Goal: Task Accomplishment & Management: Use online tool/utility

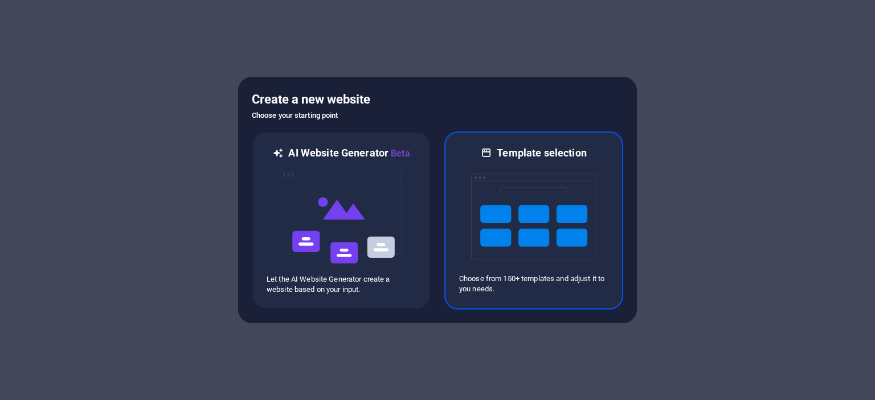
click at [577, 252] on img at bounding box center [533, 217] width 125 height 114
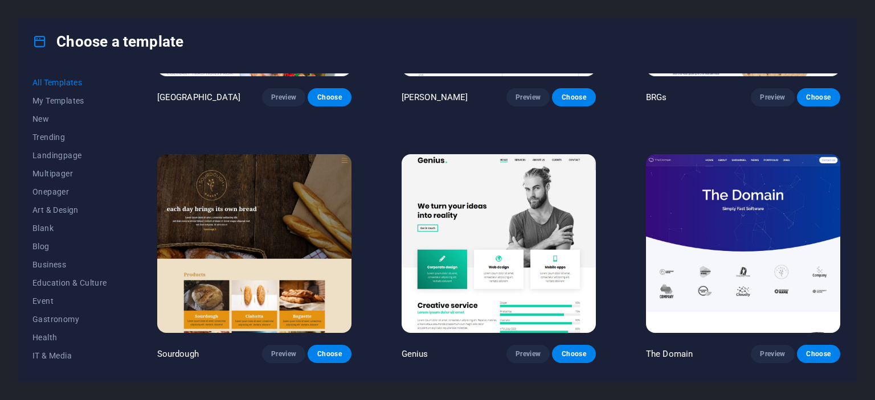
scroll to position [6031, 0]
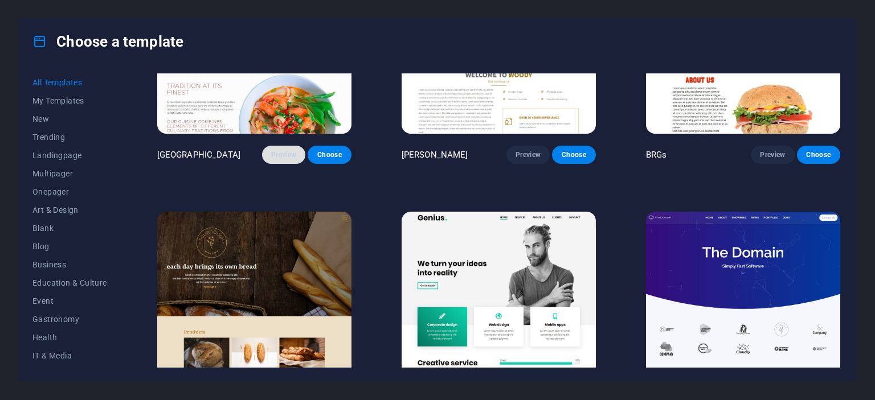
drag, startPoint x: 285, startPoint y: 129, endPoint x: 266, endPoint y: 129, distance: 18.2
click at [266, 146] on button "Preview" at bounding box center [283, 155] width 43 height 18
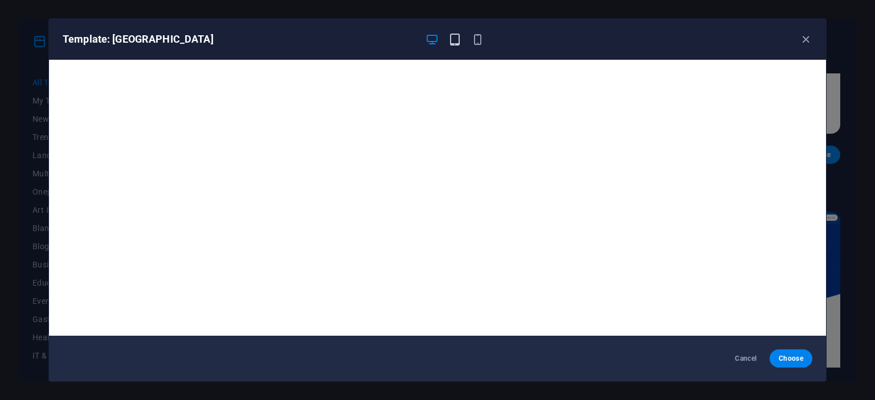
click at [453, 42] on icon "button" at bounding box center [454, 39] width 13 height 13
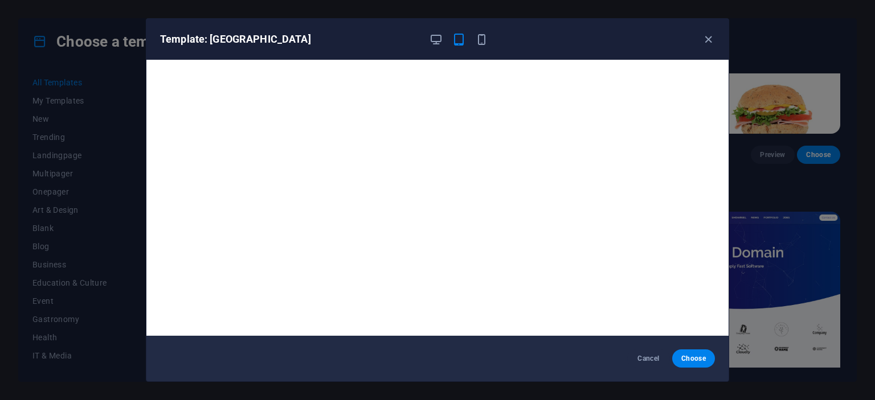
click at [470, 35] on div at bounding box center [458, 39] width 59 height 14
click at [481, 38] on icon "button" at bounding box center [481, 39] width 13 height 13
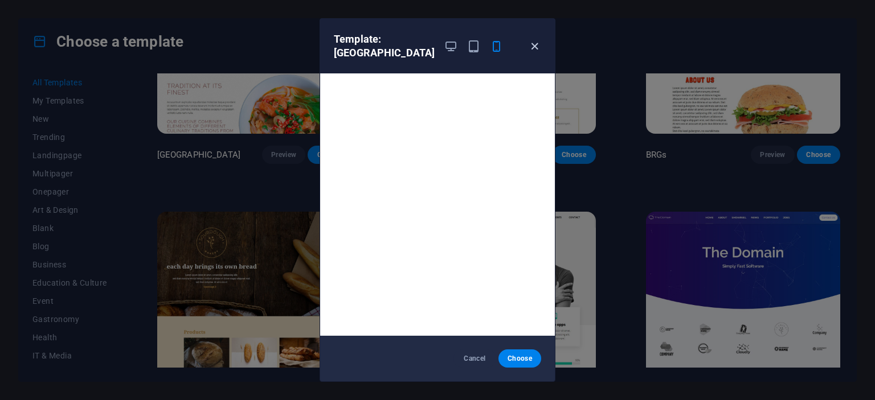
click at [540, 43] on icon "button" at bounding box center [534, 46] width 13 height 13
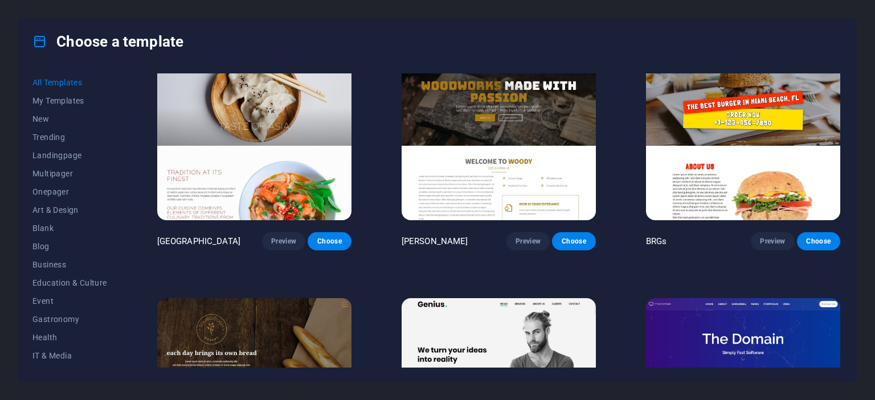
scroll to position [5860, 0]
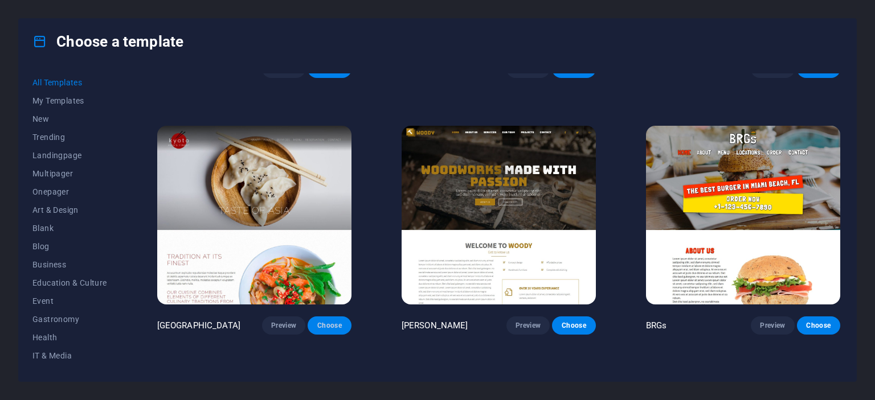
click at [329, 321] on span "Choose" at bounding box center [329, 325] width 25 height 9
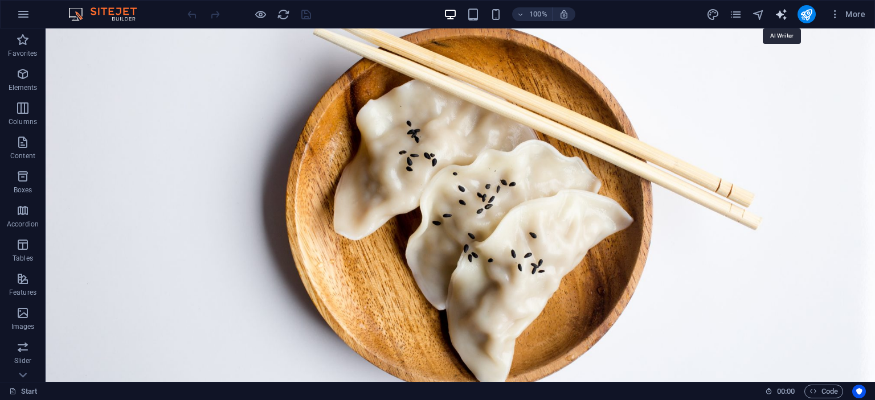
click at [779, 15] on icon "text_generator" at bounding box center [780, 14] width 13 height 13
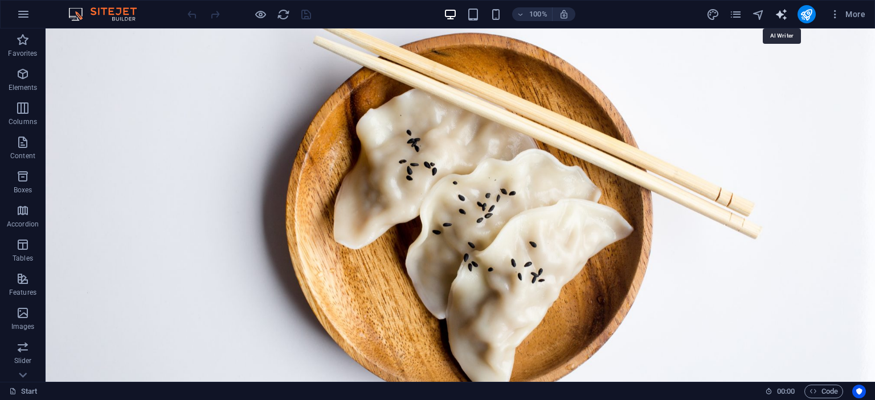
select select "English"
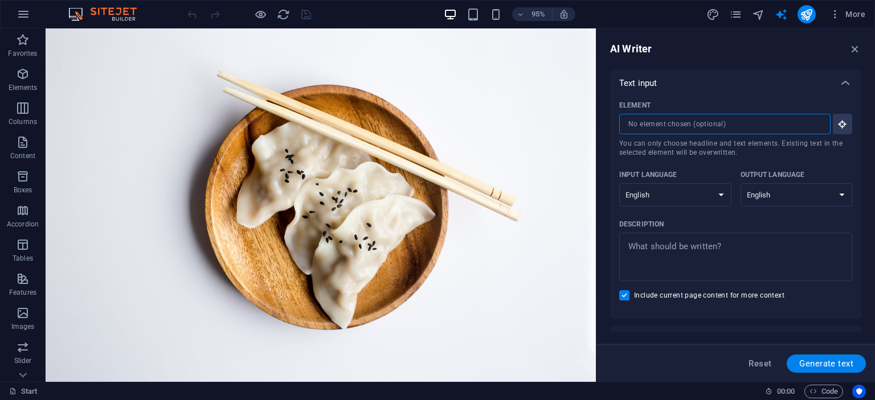
click at [713, 122] on input "Element ​ You can only choose headline and text elements. Existing text in the …" at bounding box center [720, 124] width 203 height 20
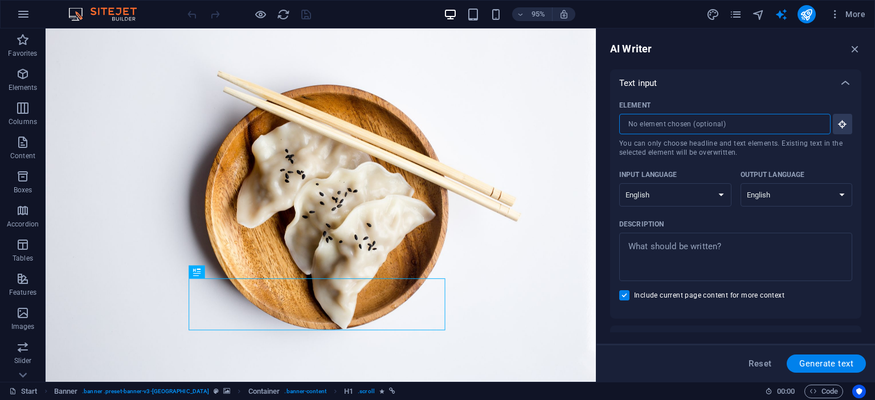
click at [632, 132] on input "Element ​ You can only choose headline and text elements. Existing text in the …" at bounding box center [720, 124] width 203 height 20
click at [837, 123] on icon "button" at bounding box center [842, 124] width 10 height 10
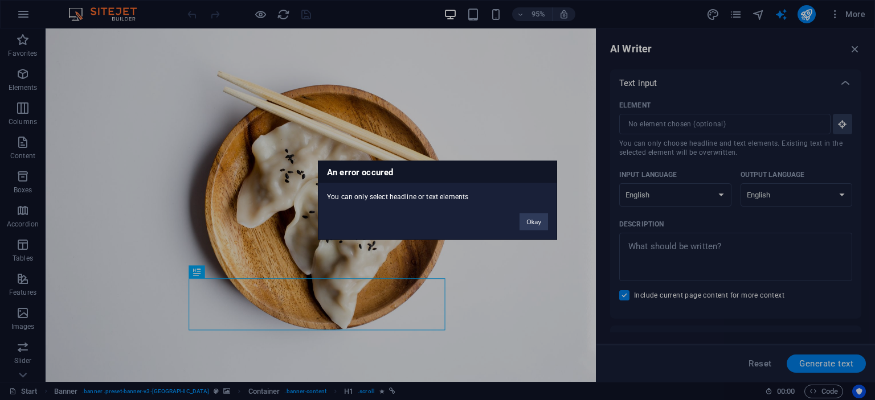
click at [517, 219] on div "Okay" at bounding box center [534, 216] width 46 height 29
click at [528, 225] on button "Okay" at bounding box center [533, 221] width 28 height 17
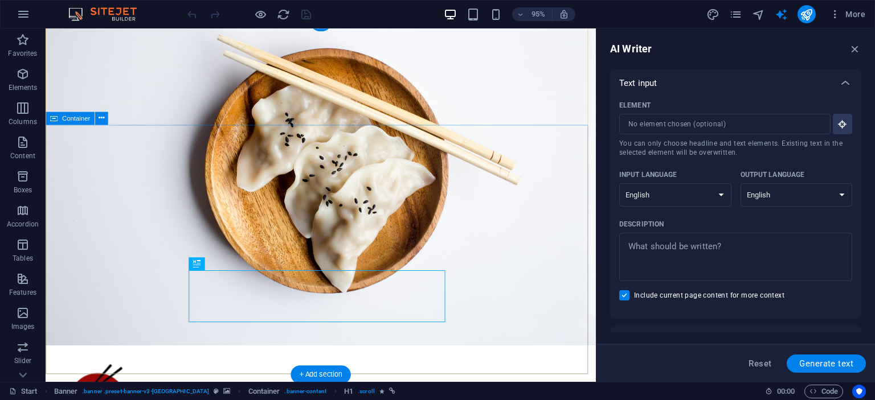
scroll to position [57, 0]
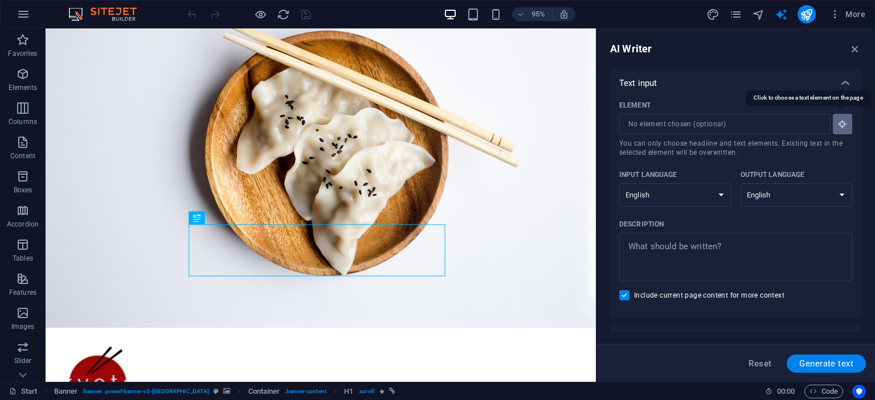
click at [839, 124] on icon "button" at bounding box center [842, 124] width 10 height 10
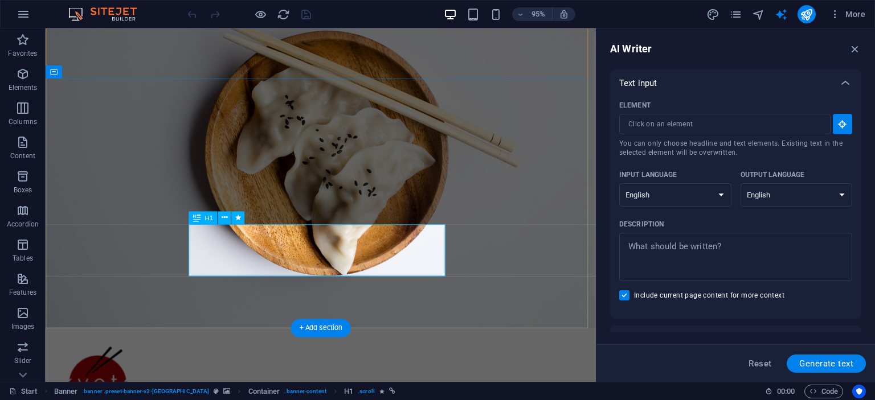
type input "#ed-1000092907"
type textarea "x"
type input "10"
type textarea "x"
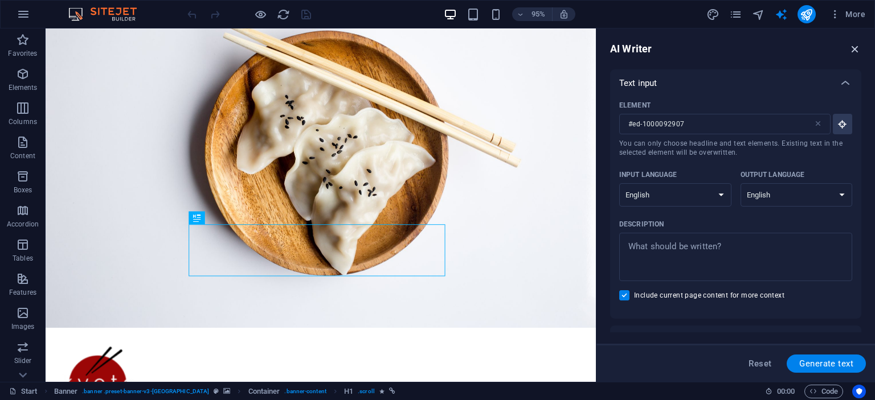
click at [849, 47] on icon "button" at bounding box center [854, 49] width 13 height 13
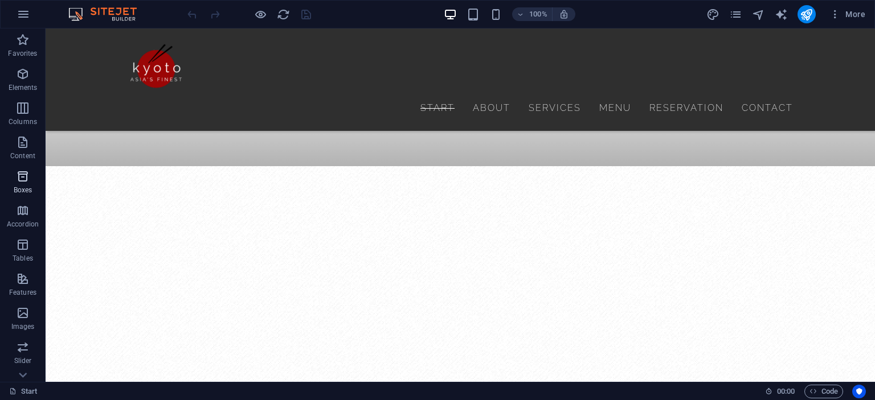
scroll to position [158, 0]
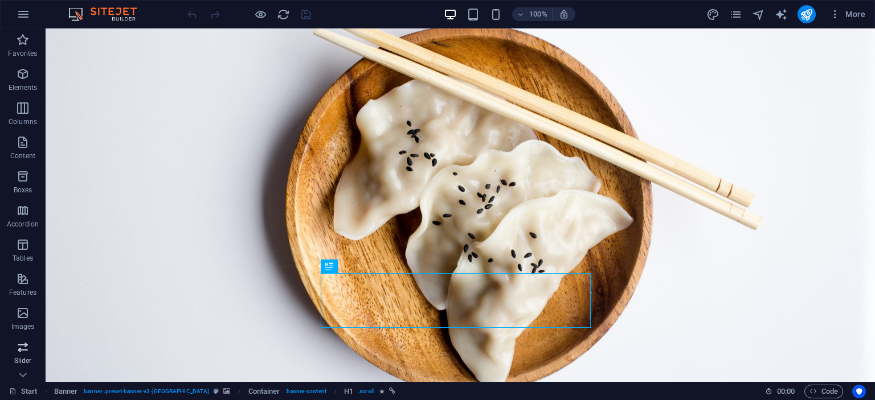
scroll to position [158, 0]
click at [26, 325] on icon "button" at bounding box center [23, 326] width 14 height 14
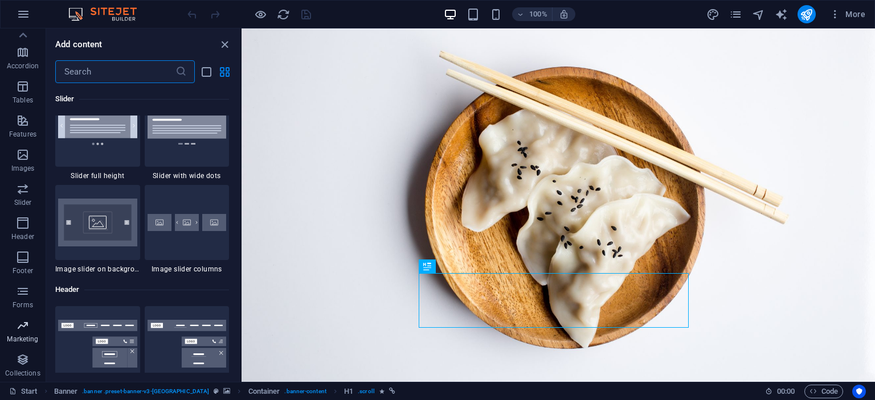
scroll to position [9274, 0]
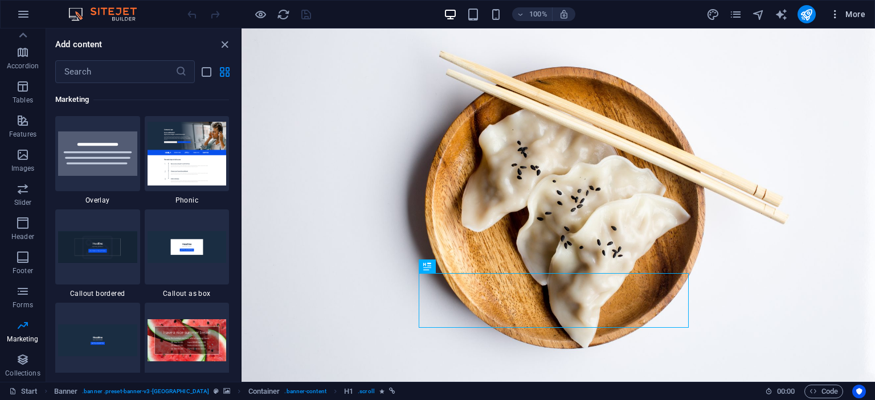
click at [836, 19] on icon "button" at bounding box center [834, 14] width 11 height 11
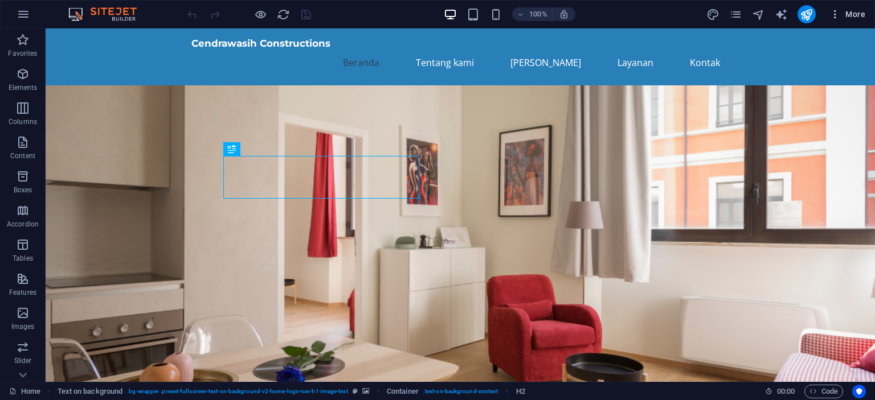
click at [838, 11] on icon "button" at bounding box center [834, 14] width 11 height 11
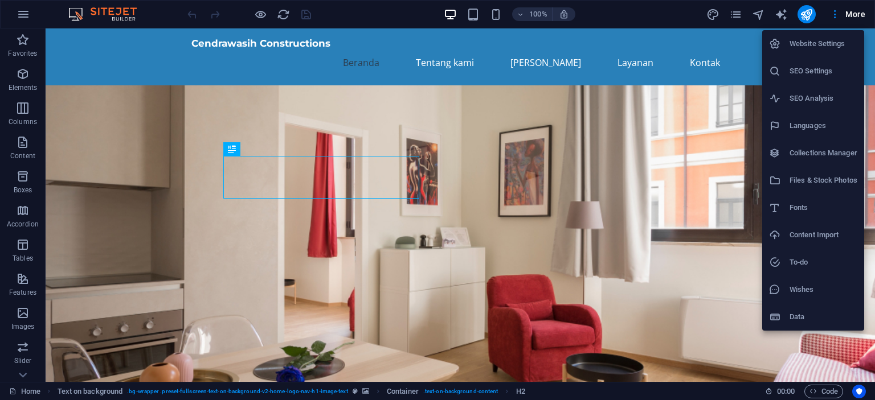
click at [806, 105] on li "SEO Analysis" at bounding box center [813, 98] width 102 height 27
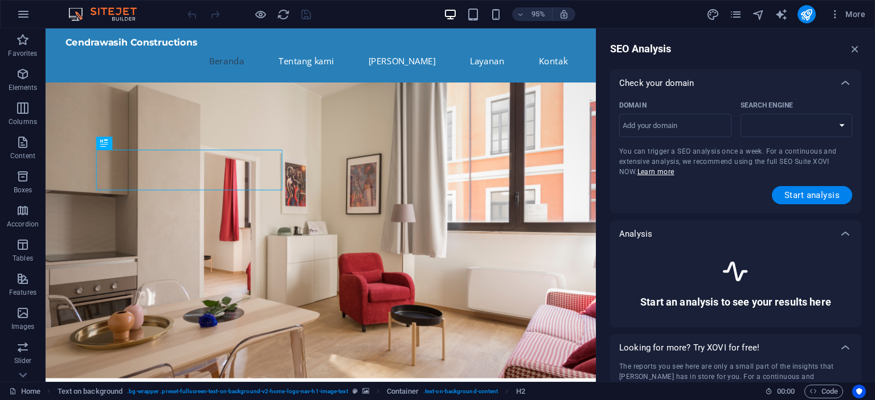
select select "google.com"
click at [791, 127] on select "google.de google.at google.es google.co.uk google.fr google.it google.ch google…" at bounding box center [796, 125] width 112 height 23
click at [858, 18] on span "More" at bounding box center [847, 14] width 36 height 11
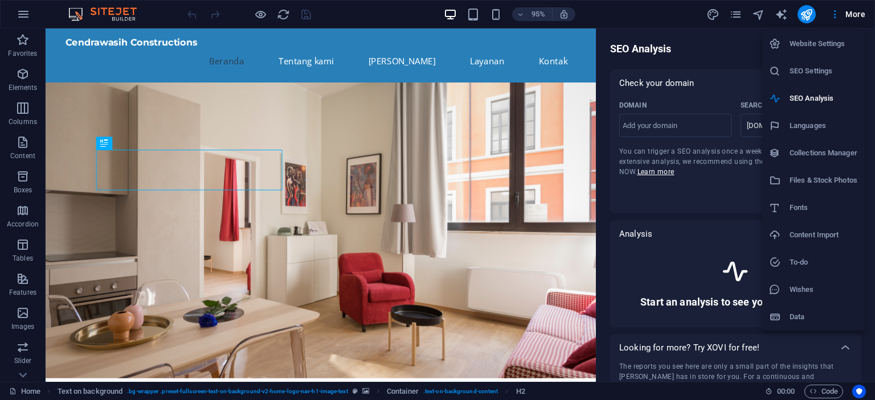
click at [810, 75] on h6 "SEO Settings" at bounding box center [823, 71] width 68 height 14
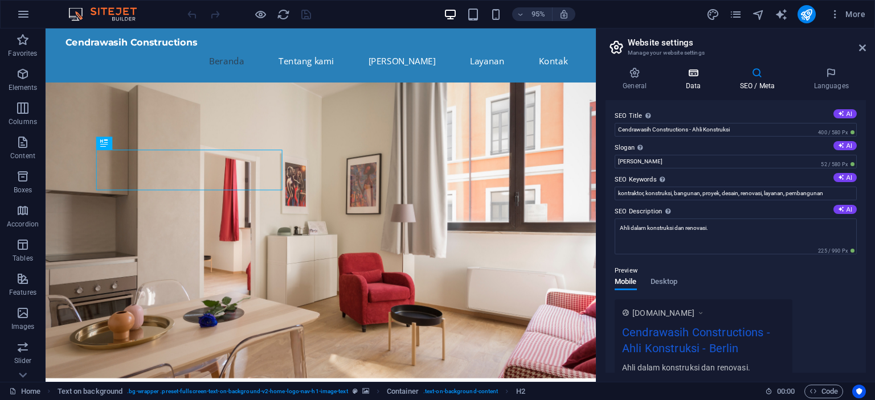
click at [695, 74] on icon at bounding box center [693, 72] width 50 height 11
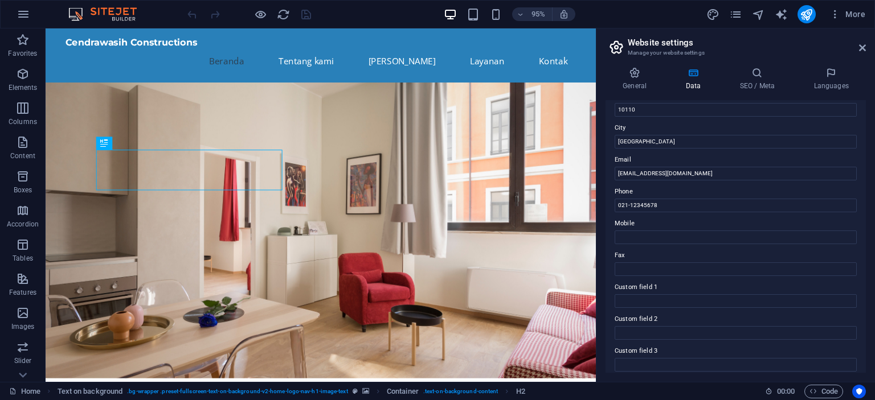
scroll to position [273, 0]
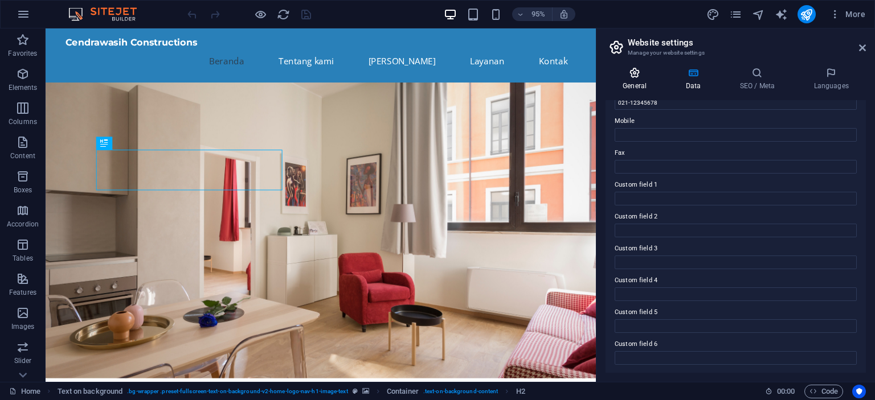
click at [634, 83] on h4 "General" at bounding box center [636, 79] width 63 height 24
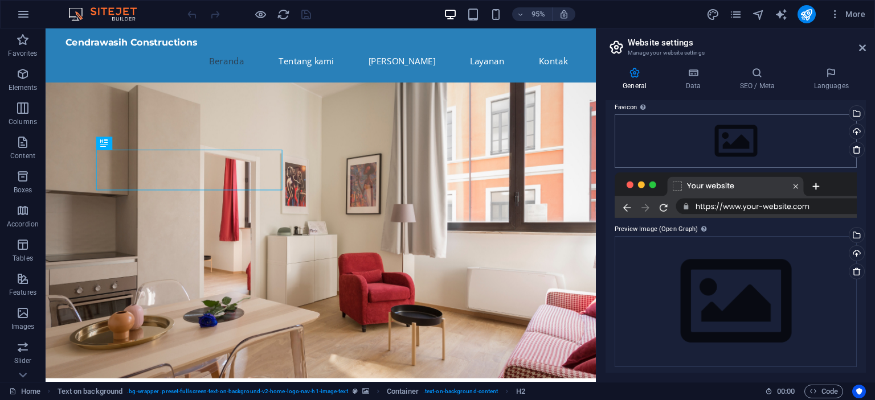
scroll to position [115, 0]
click at [860, 48] on icon at bounding box center [862, 47] width 7 height 9
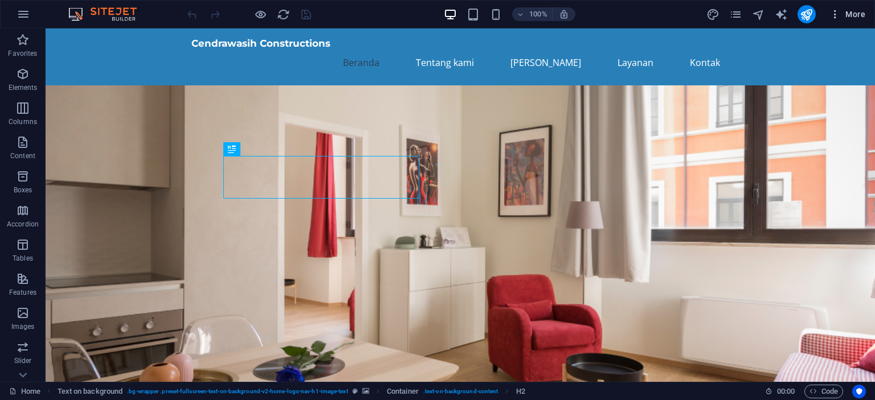
click at [831, 16] on icon "button" at bounding box center [834, 14] width 11 height 11
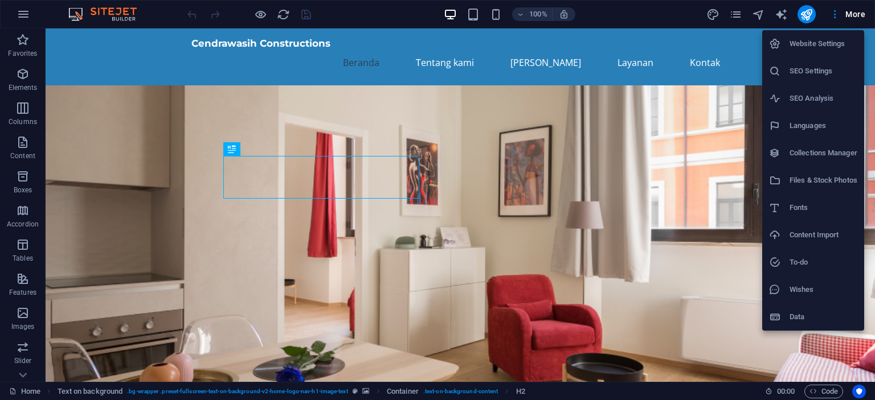
click at [738, 12] on div at bounding box center [437, 200] width 875 height 400
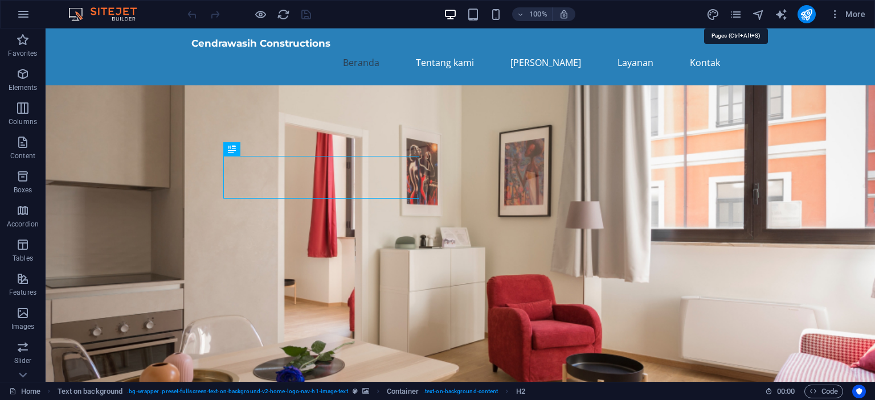
click at [738, 12] on icon "pages" at bounding box center [735, 14] width 13 height 13
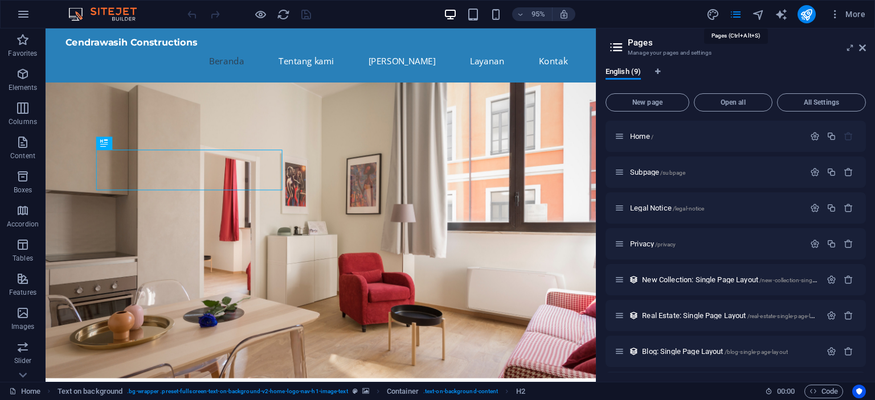
click at [738, 12] on icon "pages" at bounding box center [735, 14] width 13 height 13
click at [737, 12] on icon "pages" at bounding box center [735, 14] width 13 height 13
click at [861, 50] on icon at bounding box center [862, 47] width 7 height 9
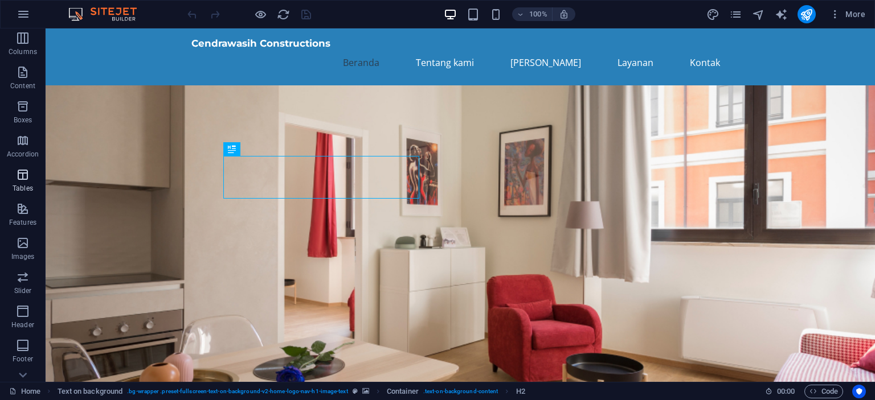
scroll to position [158, 0]
click at [20, 229] on icon "button" at bounding box center [23, 223] width 14 height 14
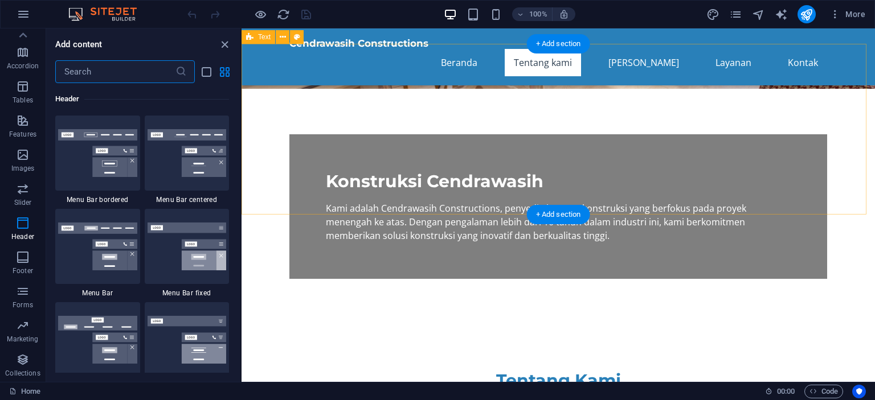
scroll to position [342, 0]
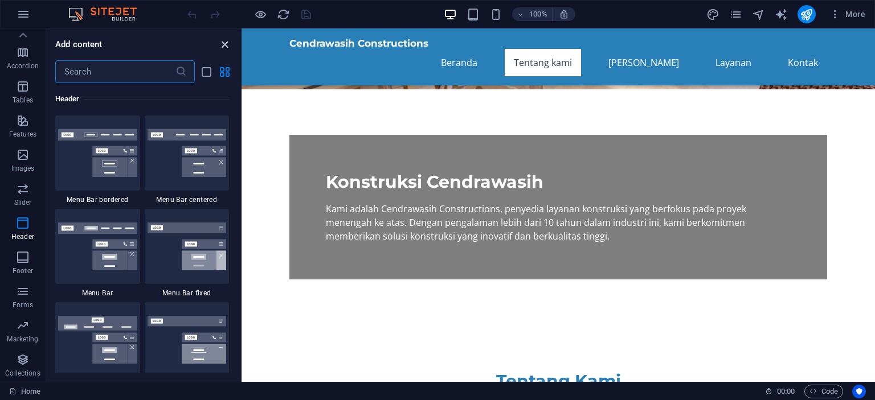
click at [225, 43] on icon "close panel" at bounding box center [224, 44] width 13 height 13
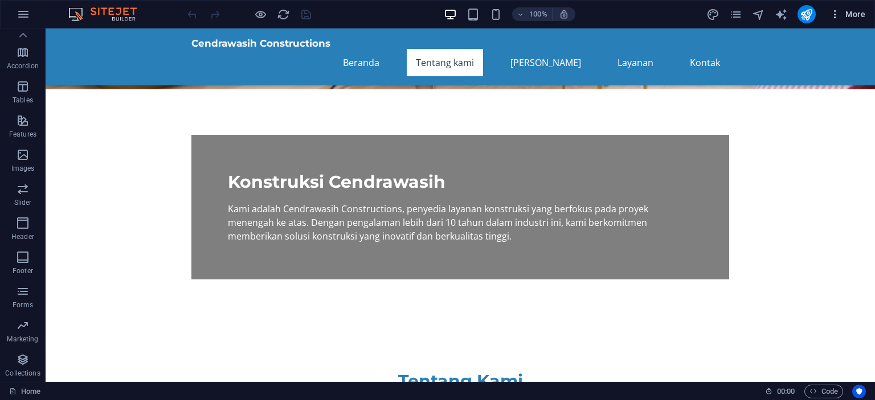
click at [835, 13] on icon "button" at bounding box center [834, 14] width 11 height 11
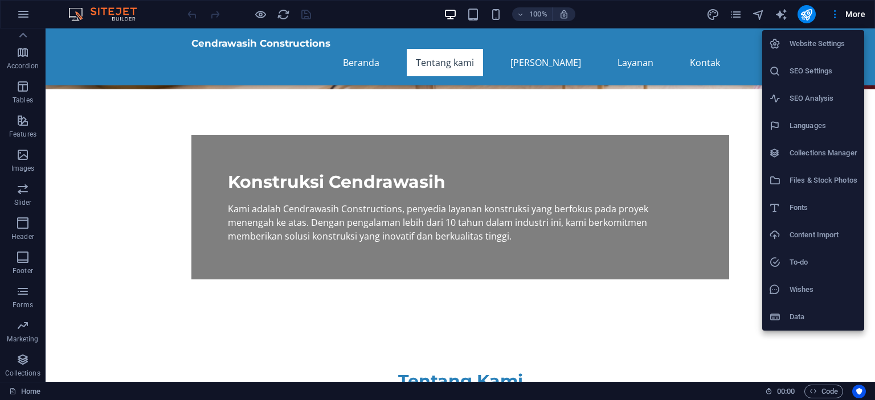
click at [797, 315] on h6 "Data" at bounding box center [823, 317] width 68 height 14
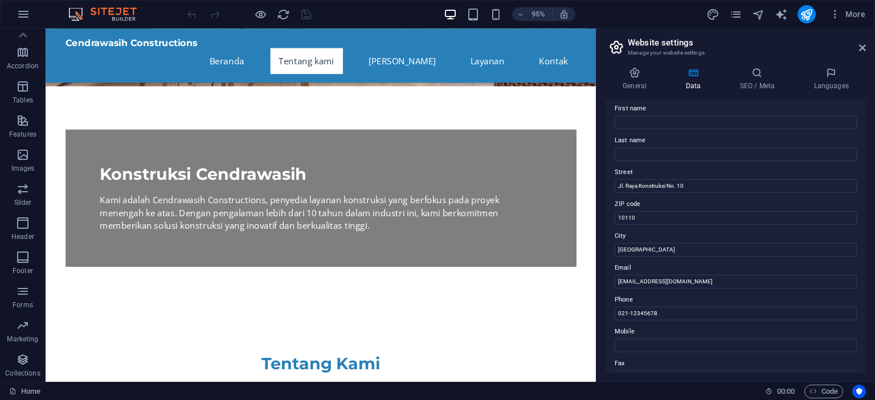
scroll to position [0, 0]
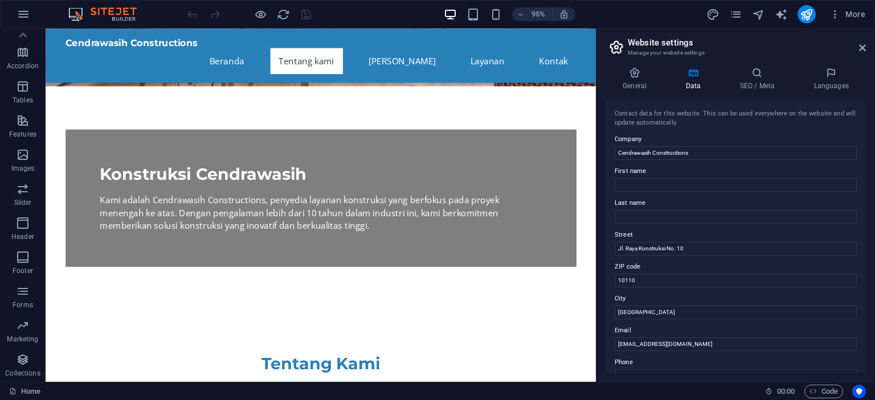
click at [861, 39] on h2 "Website settings" at bounding box center [746, 43] width 238 height 10
click at [865, 41] on aside "Website settings Manage your website settings General Data SEO / Meta Languages…" at bounding box center [735, 205] width 279 height 354
click at [860, 46] on icon at bounding box center [862, 47] width 7 height 9
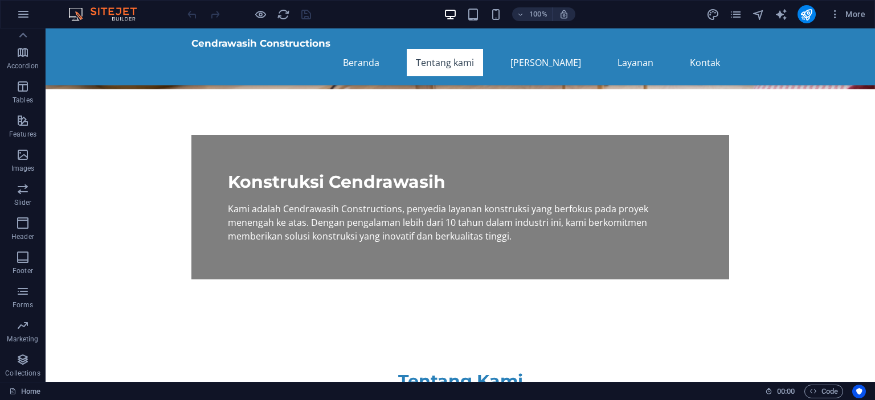
click at [91, 11] on img at bounding box center [107, 14] width 85 height 14
click at [25, 16] on icon "button" at bounding box center [24, 14] width 14 height 14
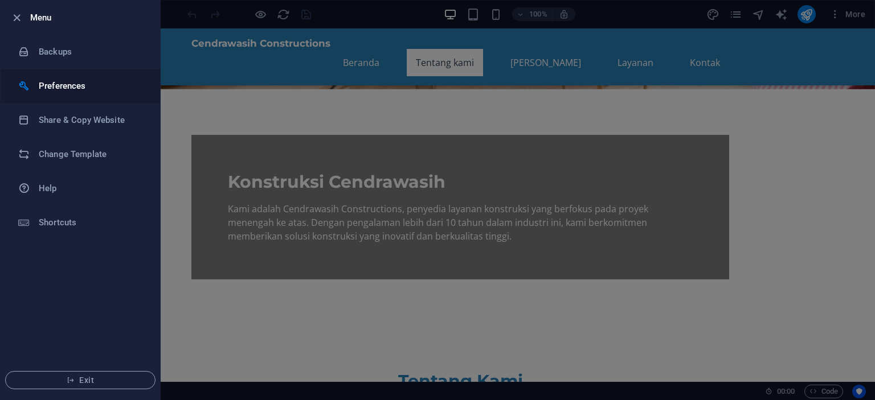
click at [52, 83] on h6 "Preferences" at bounding box center [91, 86] width 105 height 14
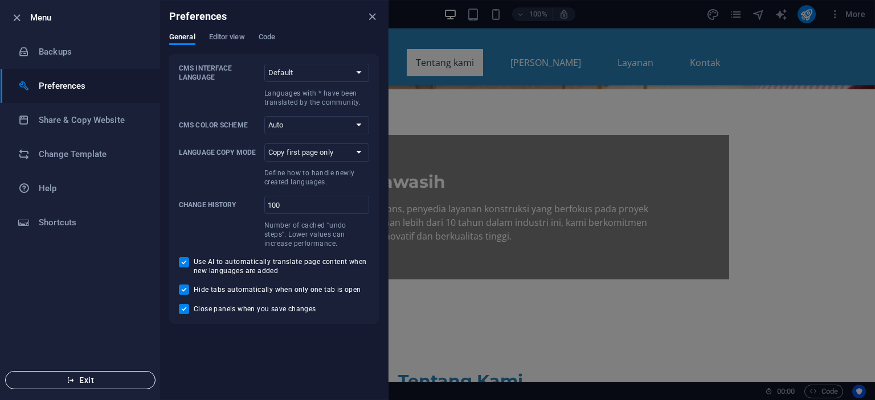
click at [63, 375] on button "Exit" at bounding box center [80, 380] width 150 height 18
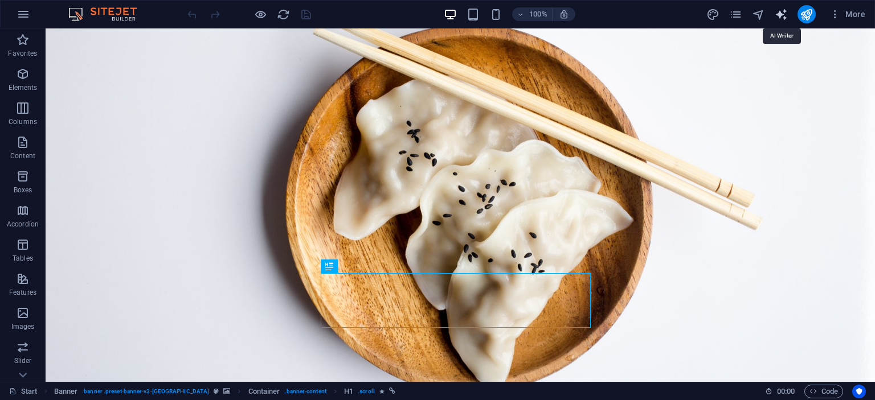
click at [782, 11] on icon "text_generator" at bounding box center [780, 14] width 13 height 13
select select "English"
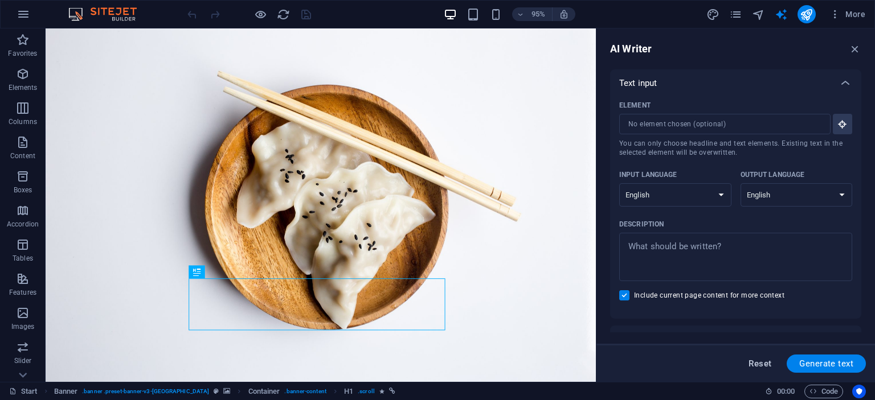
click at [758, 361] on span "Reset" at bounding box center [759, 363] width 23 height 9
type textarea "x"
click at [760, 367] on span "Reset" at bounding box center [759, 363] width 23 height 9
type textarea "x"
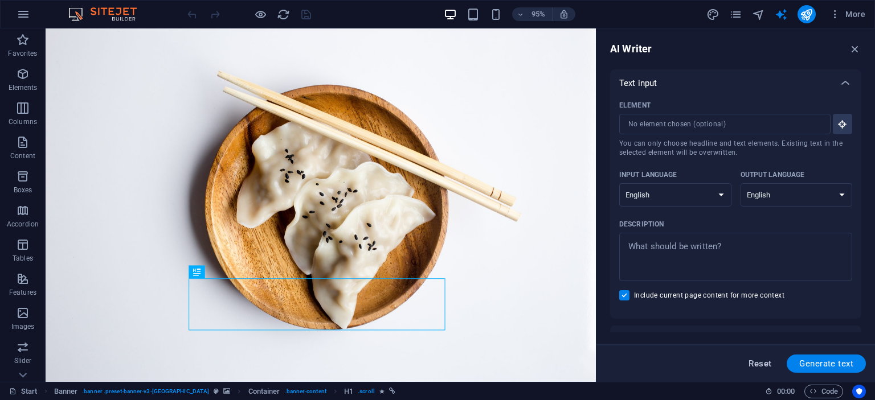
type textarea "x"
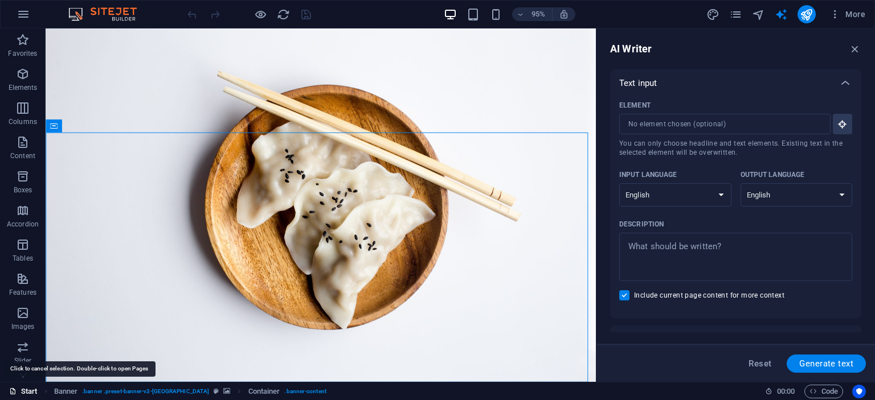
click at [23, 387] on link "Start" at bounding box center [23, 392] width 28 height 14
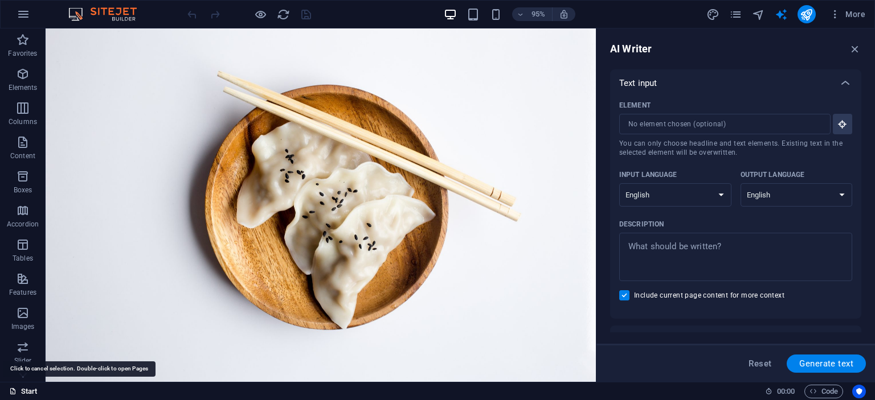
click at [23, 387] on link "Start" at bounding box center [23, 392] width 28 height 14
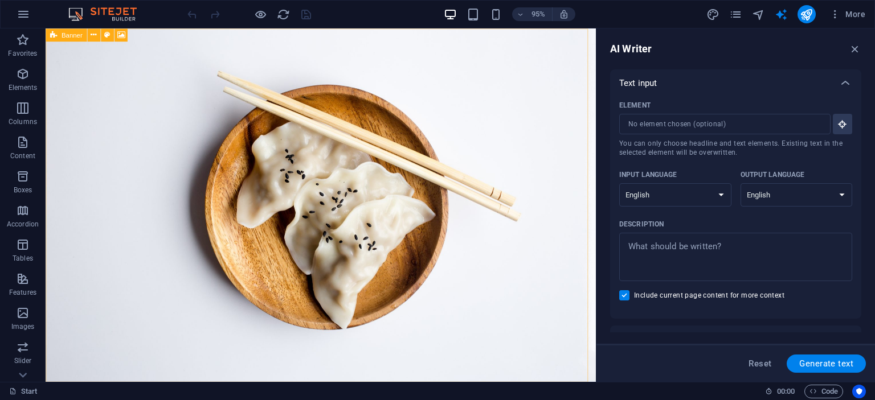
click at [118, 18] on img at bounding box center [107, 14] width 85 height 14
click at [116, 17] on img at bounding box center [107, 14] width 85 height 14
click at [89, 13] on img at bounding box center [107, 14] width 85 height 14
click at [71, 9] on img at bounding box center [107, 14] width 85 height 14
click at [282, 18] on icon "reload" at bounding box center [283, 14] width 13 height 13
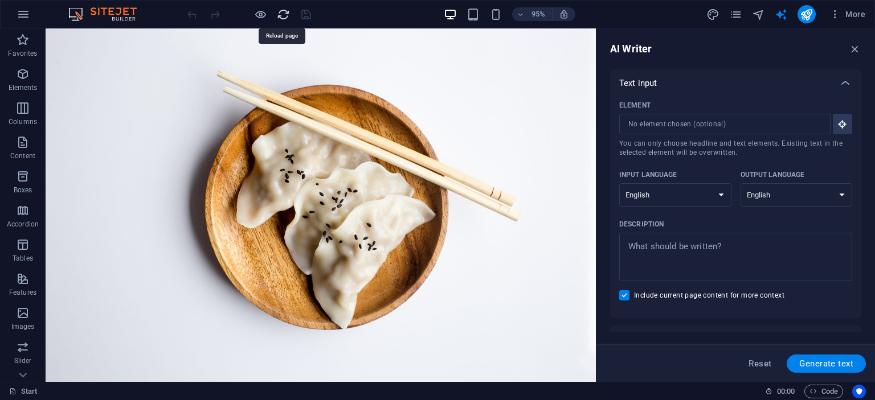
click at [285, 18] on icon "reload" at bounding box center [283, 14] width 13 height 13
click at [856, 46] on icon "button" at bounding box center [854, 49] width 13 height 13
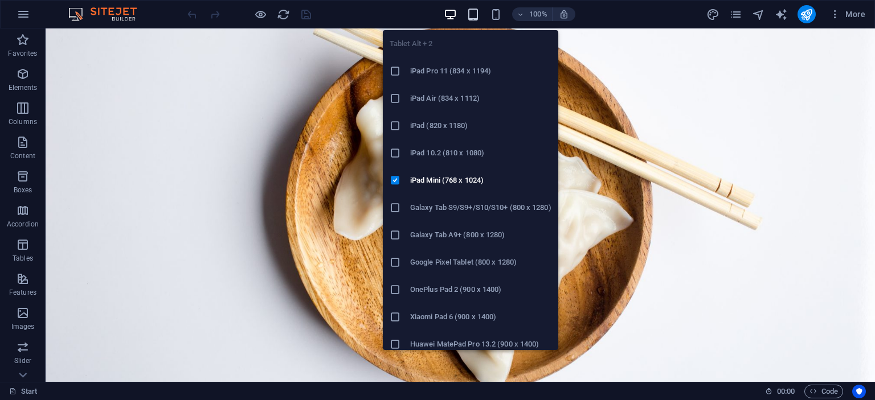
click at [474, 14] on icon "button" at bounding box center [472, 14] width 13 height 13
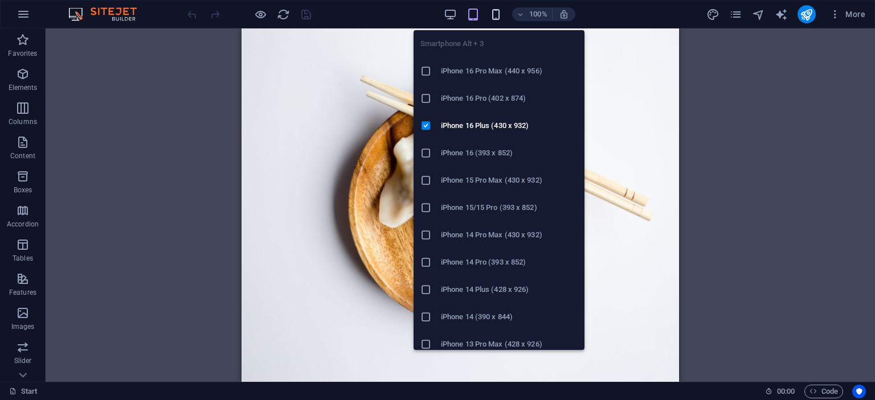
click at [491, 14] on icon "button" at bounding box center [495, 14] width 13 height 13
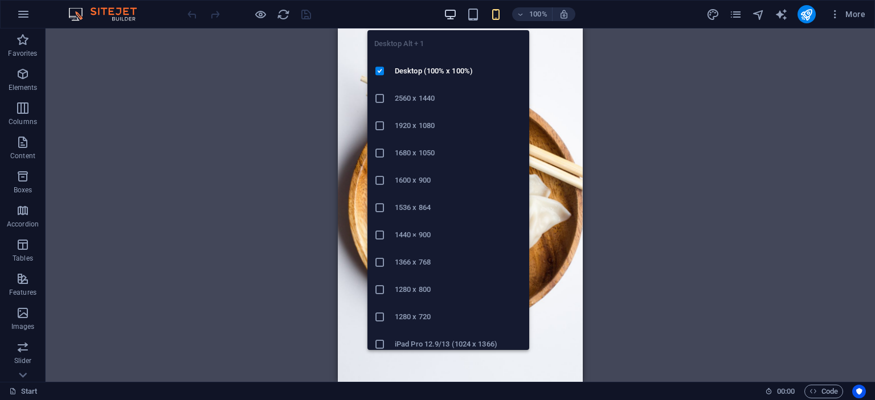
click at [444, 11] on icon "button" at bounding box center [450, 14] width 13 height 13
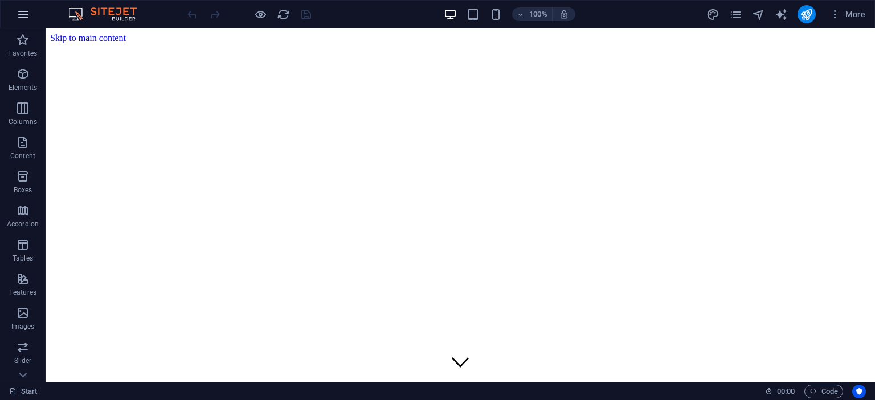
click at [17, 18] on icon "button" at bounding box center [24, 14] width 14 height 14
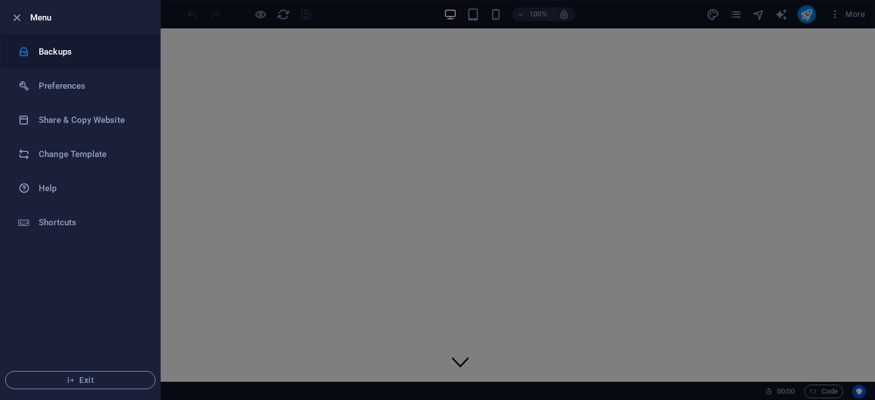
click at [39, 47] on h6 "Backups" at bounding box center [91, 52] width 105 height 14
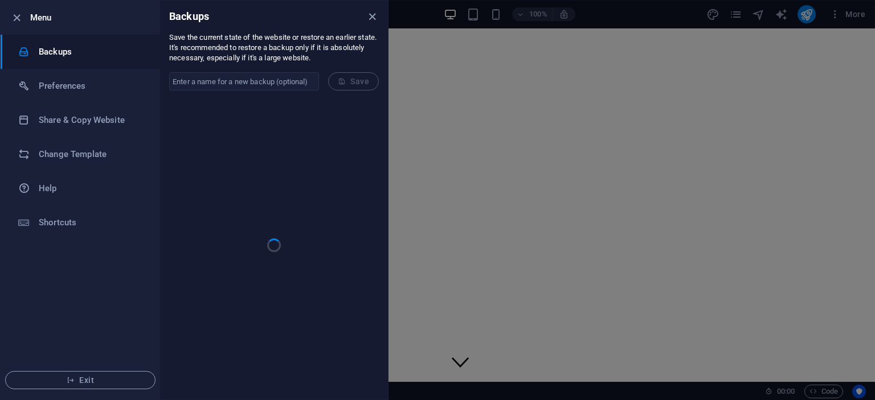
click at [237, 75] on input "text" at bounding box center [244, 81] width 150 height 18
click at [68, 118] on h6 "Share & Copy Website" at bounding box center [91, 120] width 105 height 14
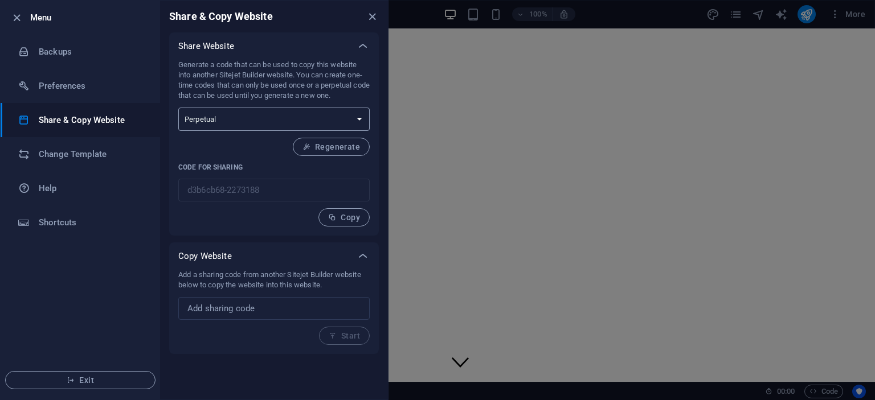
click at [270, 120] on select "One-time Perpetual" at bounding box center [273, 119] width 191 height 23
click at [280, 316] on input "text" at bounding box center [273, 308] width 191 height 23
click at [282, 278] on p "Add a sharing code from another Sitejet Builder website below to copy the websi…" at bounding box center [273, 280] width 191 height 20
click at [11, 13] on icon "button" at bounding box center [16, 17] width 13 height 13
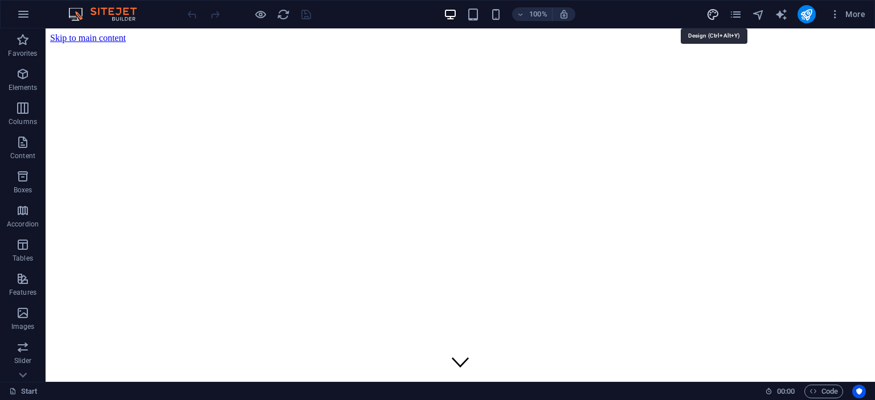
click at [716, 15] on icon "design" at bounding box center [712, 14] width 13 height 13
select select "px"
select select "300"
select select "px"
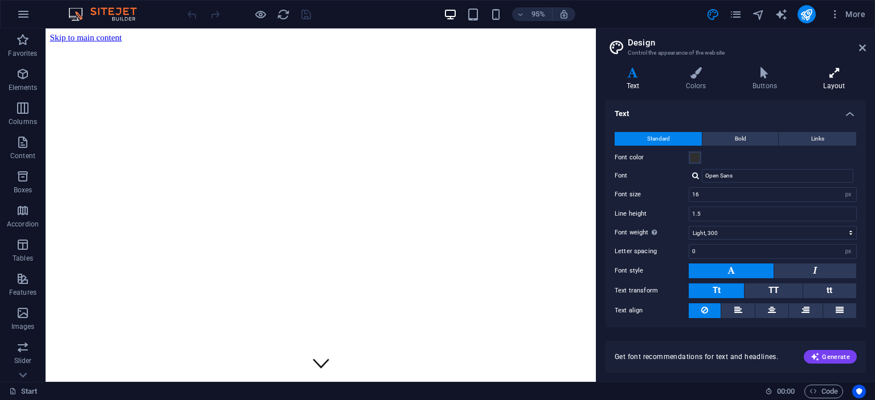
click at [820, 81] on h4 "Layout" at bounding box center [833, 79] width 63 height 24
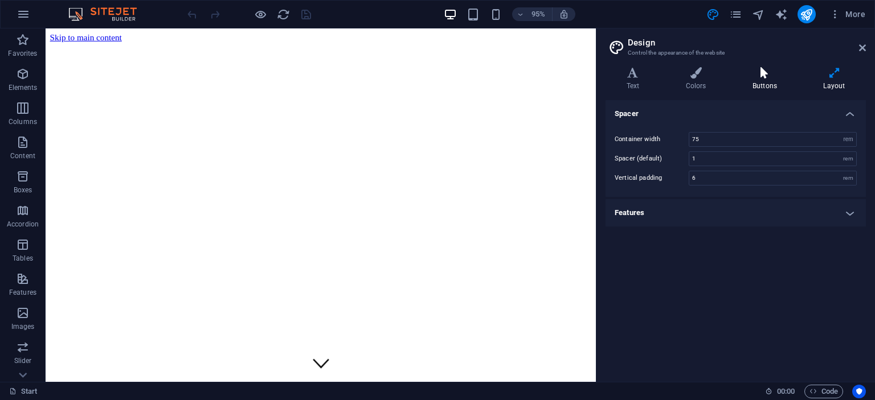
click at [766, 77] on icon at bounding box center [764, 72] width 66 height 11
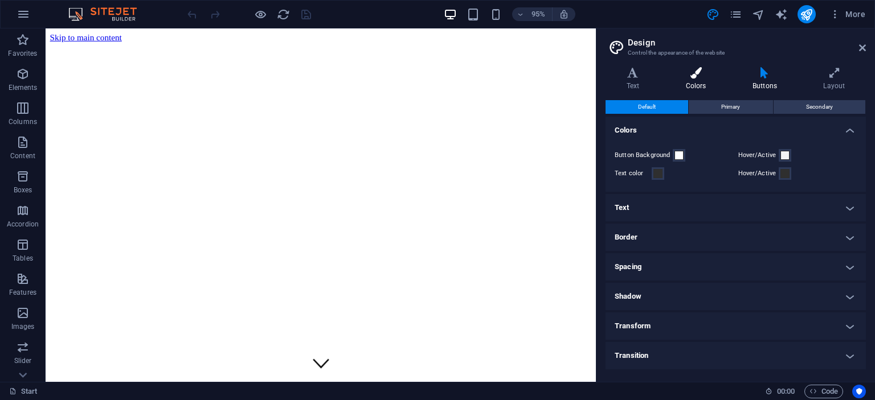
click at [701, 80] on h4 "Colors" at bounding box center [697, 79] width 67 height 24
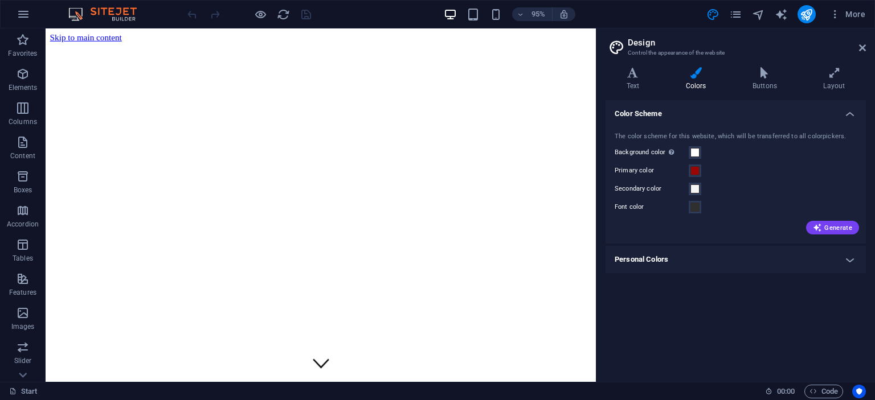
click at [854, 51] on header "Design Control the appearance of the website" at bounding box center [737, 43] width 258 height 30
click at [856, 46] on h2 "Design" at bounding box center [746, 43] width 238 height 10
click at [859, 46] on icon at bounding box center [862, 47] width 7 height 9
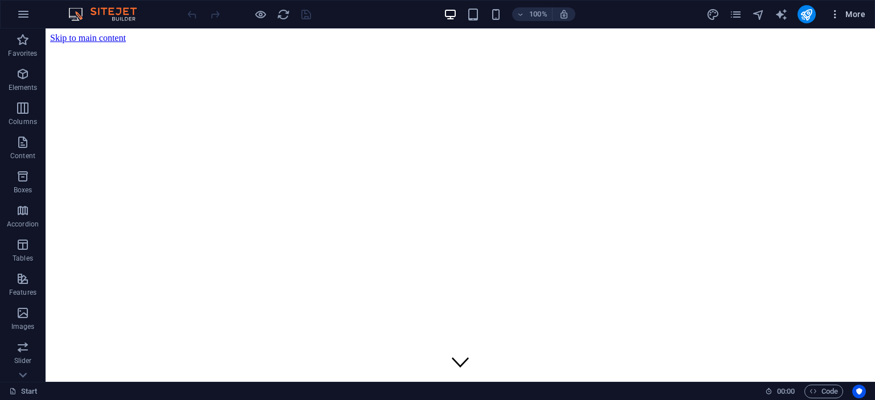
click at [839, 15] on icon "button" at bounding box center [834, 14] width 11 height 11
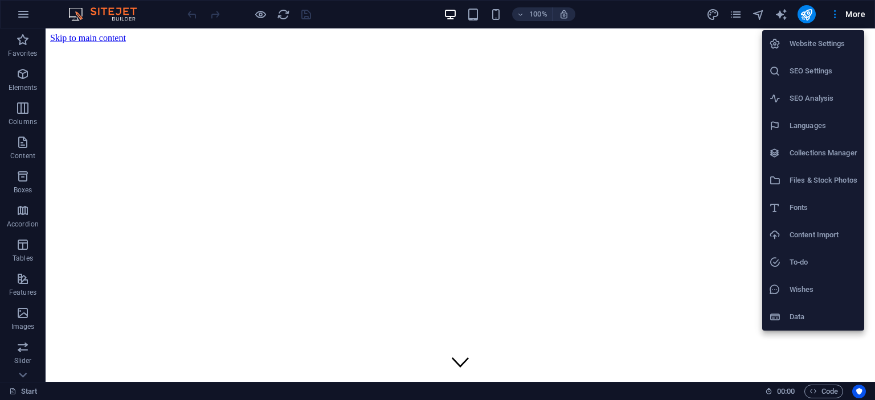
click at [799, 43] on h6 "Website Settings" at bounding box center [823, 44] width 68 height 14
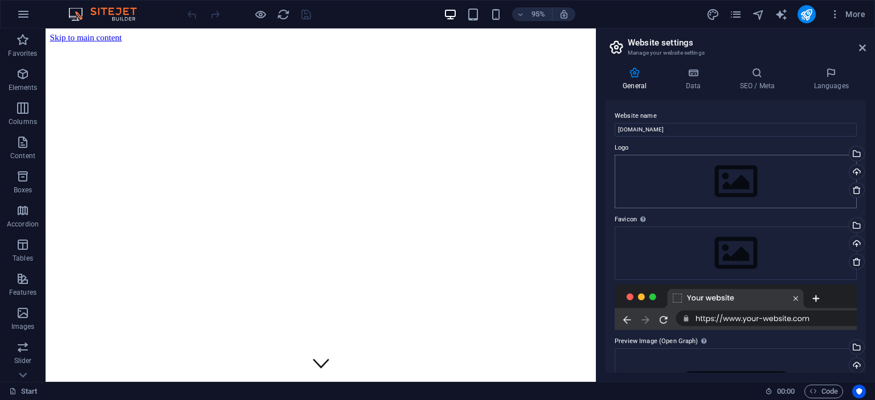
scroll to position [115, 0]
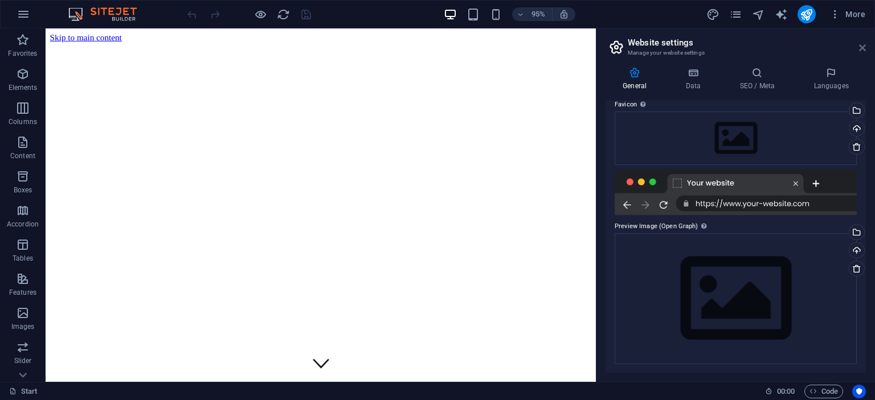
click at [860, 43] on icon at bounding box center [862, 47] width 7 height 9
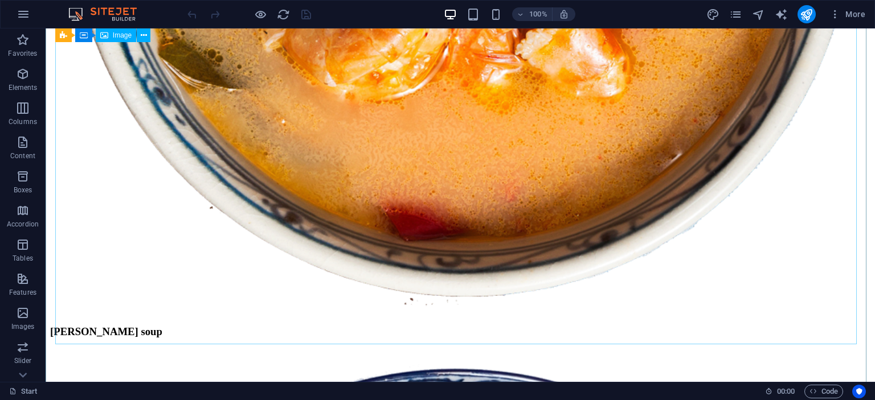
scroll to position [2847, 0]
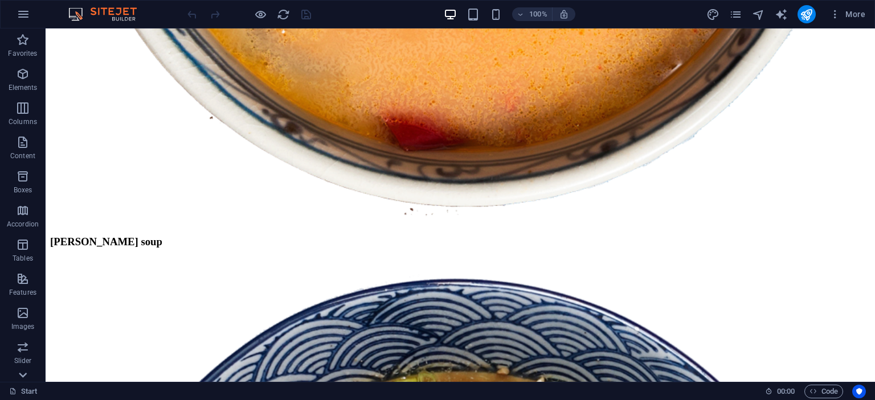
click at [22, 375] on icon at bounding box center [23, 375] width 8 height 5
click at [21, 362] on icon "button" at bounding box center [23, 360] width 14 height 14
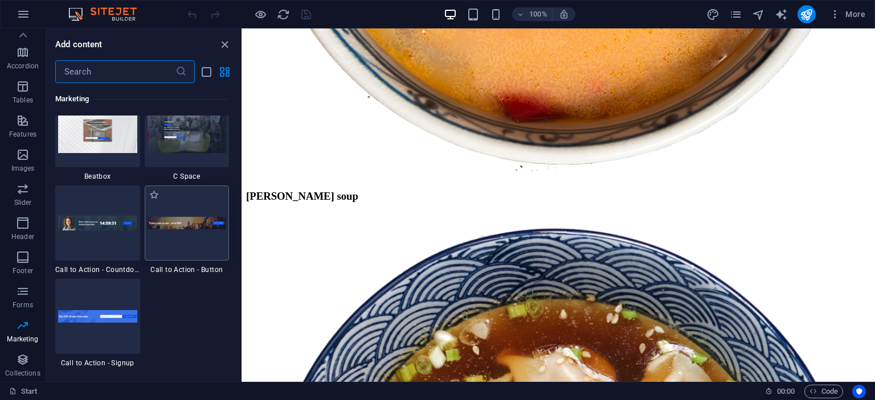
scroll to position [10423, 0]
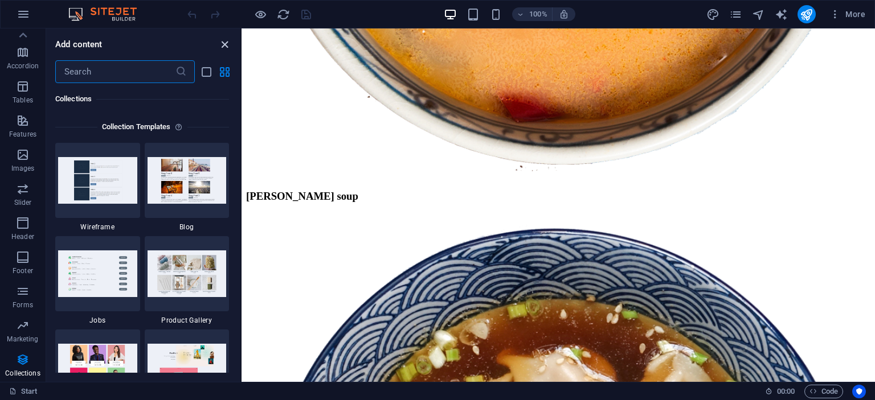
click at [221, 46] on icon "close panel" at bounding box center [224, 44] width 13 height 13
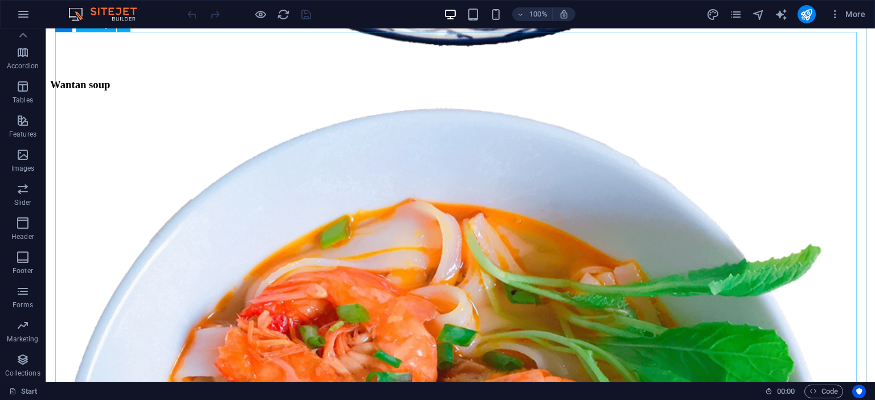
scroll to position [3872, 0]
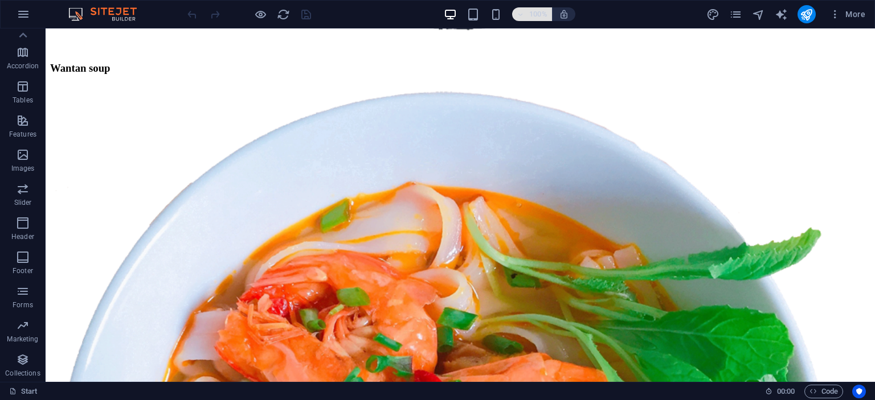
click at [524, 10] on span "100%" at bounding box center [531, 14] width 31 height 14
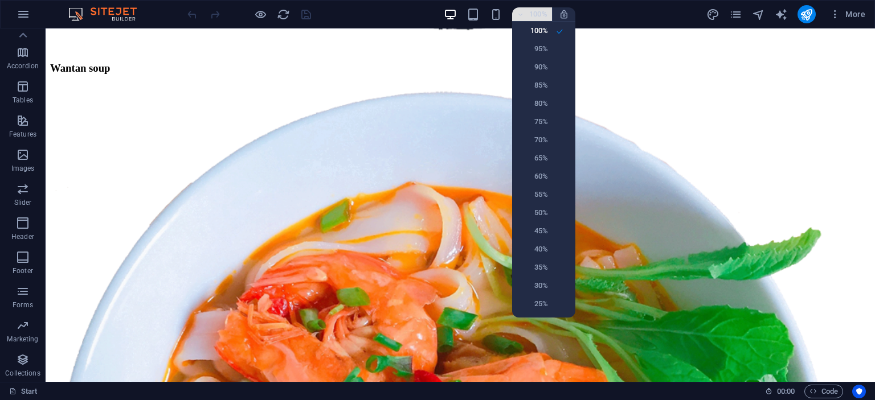
click at [524, 10] on div at bounding box center [437, 200] width 875 height 400
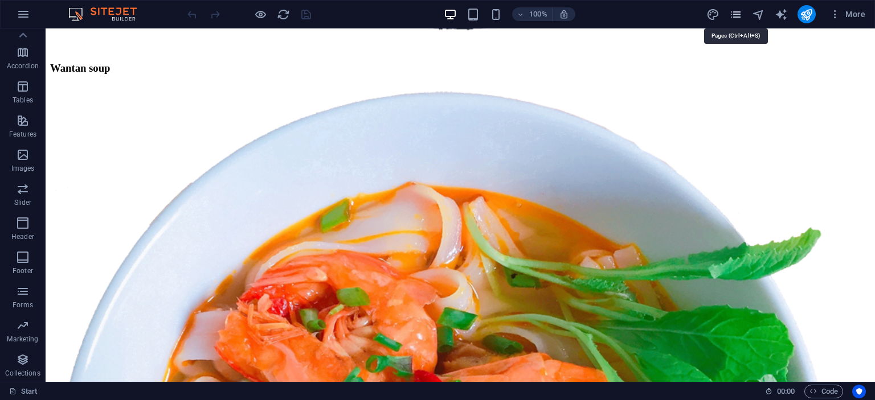
click at [742, 19] on icon "pages" at bounding box center [735, 14] width 13 height 13
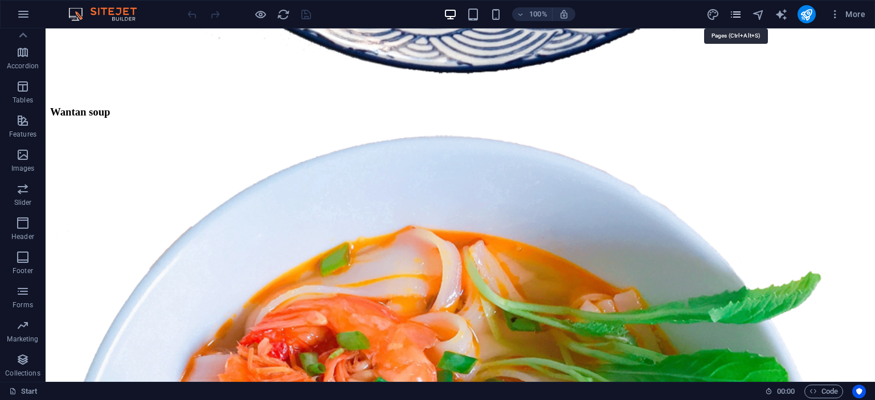
scroll to position [3185, 0]
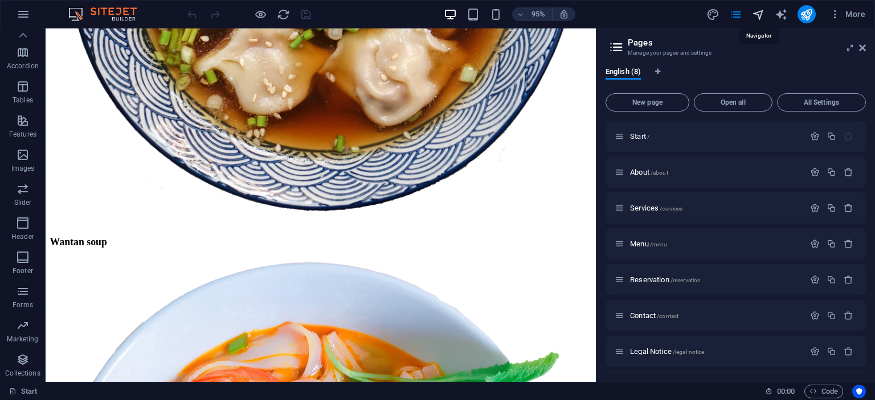
click at [756, 17] on icon "navigator" at bounding box center [758, 14] width 13 height 13
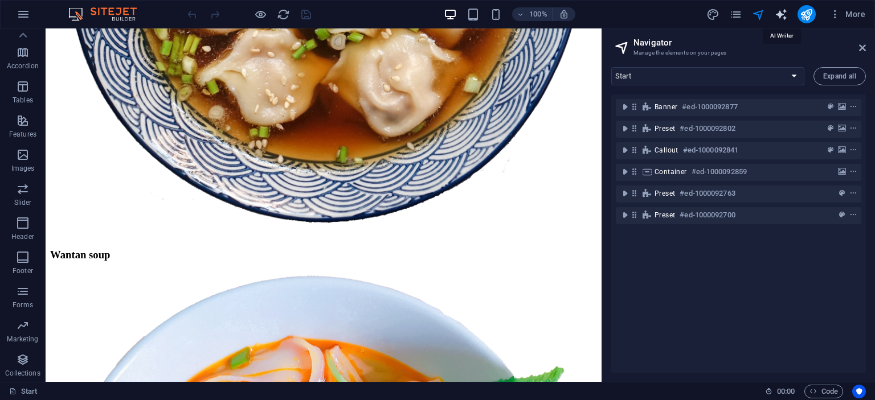
click at [780, 17] on icon "text_generator" at bounding box center [780, 14] width 13 height 13
select select "English"
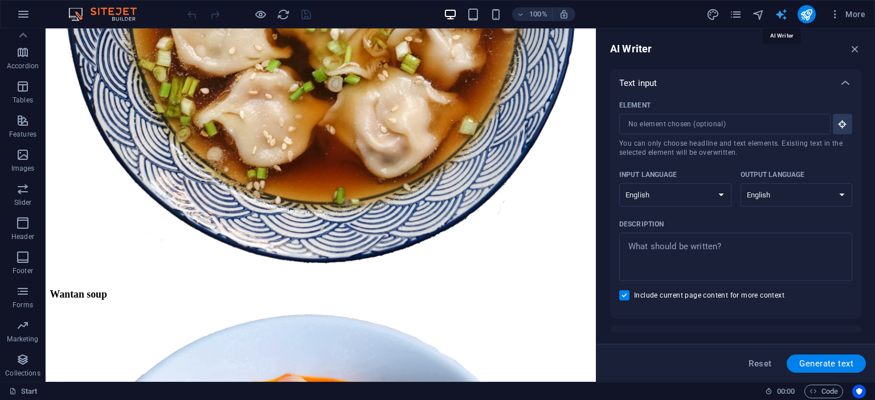
scroll to position [3185, 0]
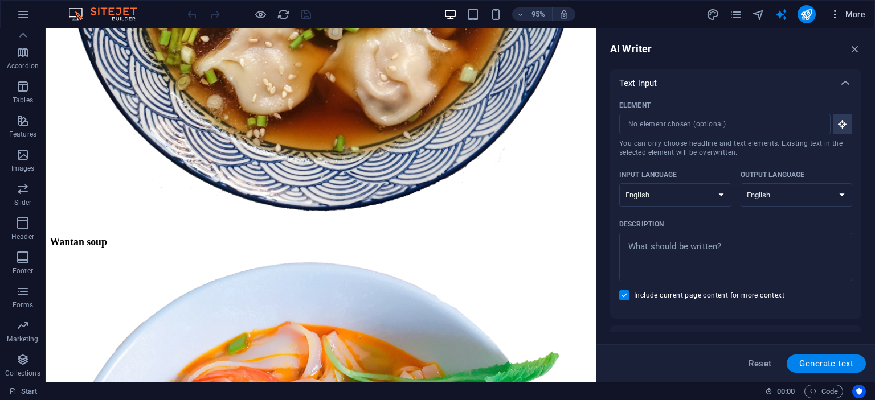
click at [847, 15] on span "More" at bounding box center [847, 14] width 36 height 11
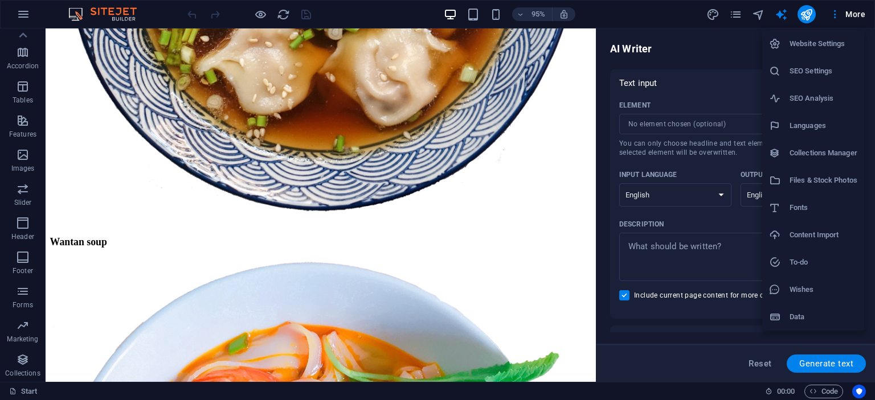
click at [28, 9] on div at bounding box center [437, 200] width 875 height 400
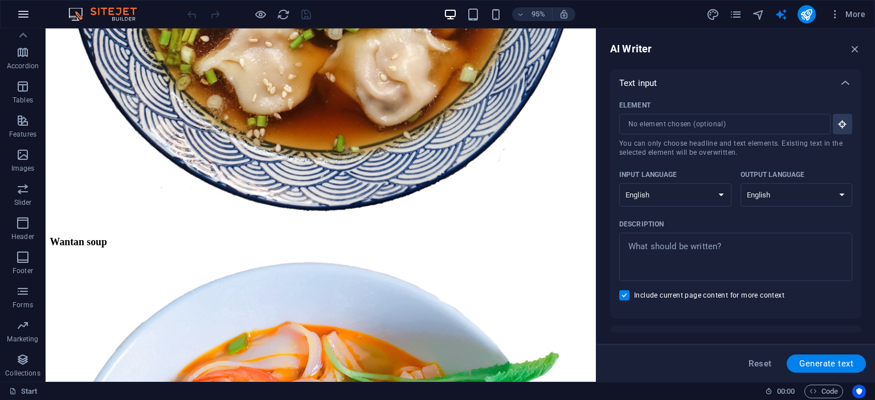
click at [25, 12] on icon "button" at bounding box center [24, 14] width 14 height 14
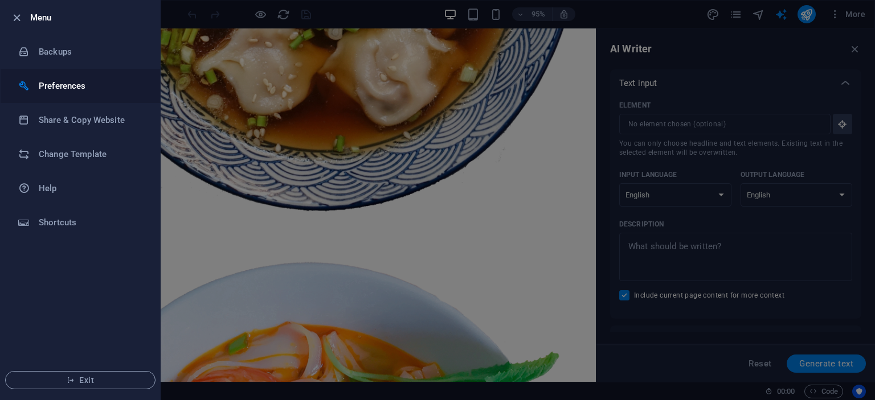
click at [51, 83] on h6 "Preferences" at bounding box center [91, 86] width 105 height 14
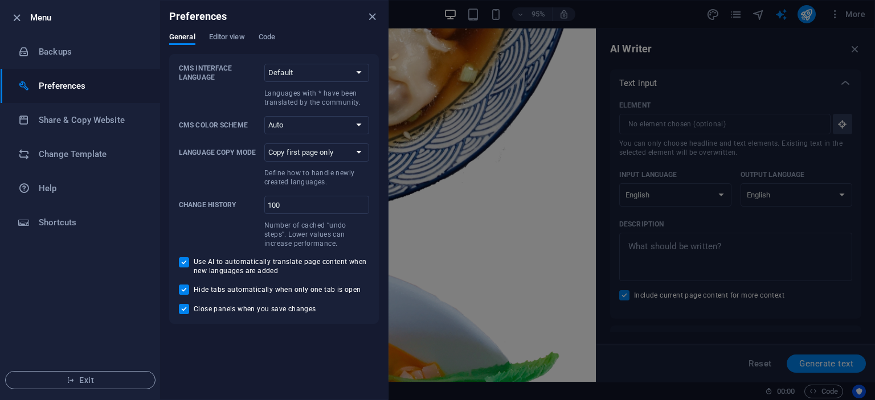
click at [257, 42] on div "General Editor view Code" at bounding box center [274, 43] width 210 height 22
click at [258, 42] on span "Code" at bounding box center [266, 38] width 17 height 16
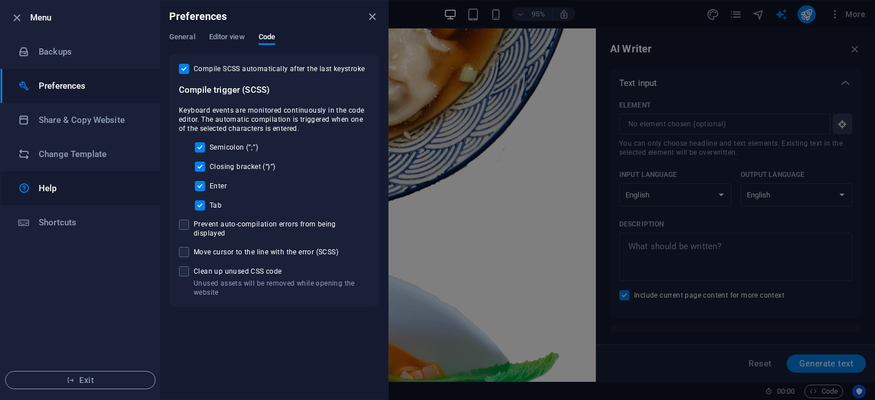
click at [88, 200] on link "Help" at bounding box center [80, 188] width 159 height 34
click at [86, 225] on h6 "Shortcuts" at bounding box center [91, 223] width 105 height 14
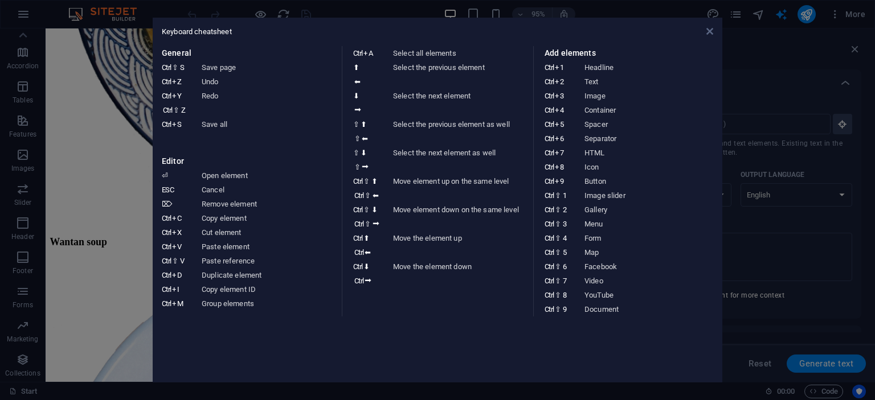
click at [709, 34] on icon at bounding box center [709, 31] width 7 height 9
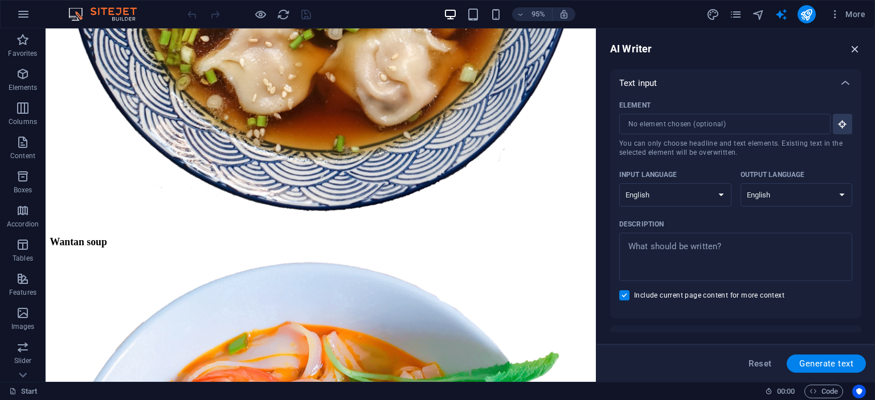
click at [855, 50] on icon "button" at bounding box center [854, 49] width 13 height 13
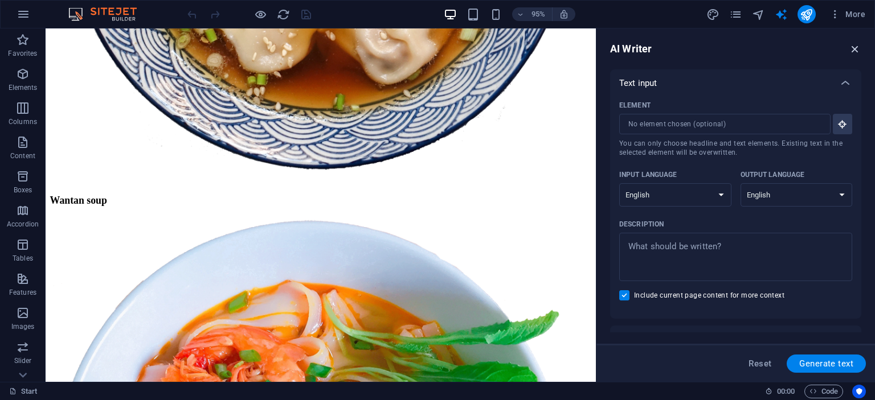
scroll to position [3872, 0]
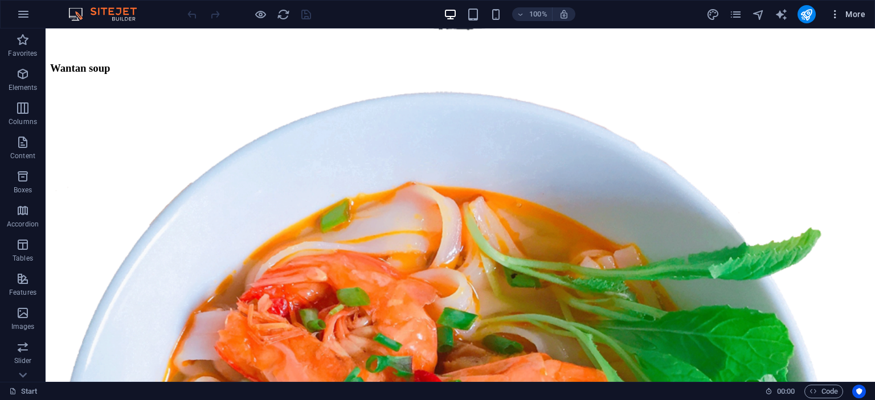
click at [838, 15] on icon "button" at bounding box center [834, 14] width 11 height 11
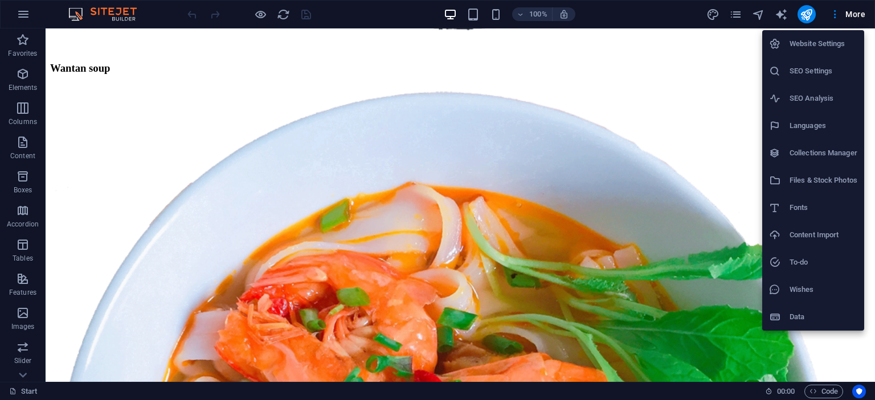
click at [812, 289] on h6 "Wishes" at bounding box center [823, 290] width 68 height 14
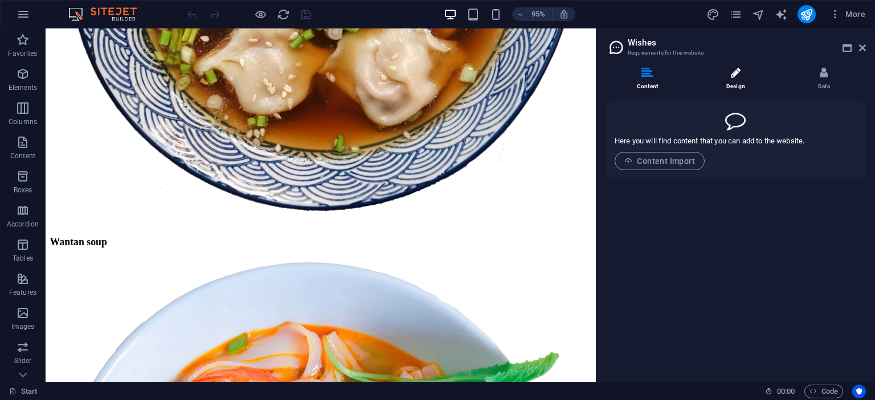
click at [740, 82] on li "Design" at bounding box center [737, 79] width 88 height 24
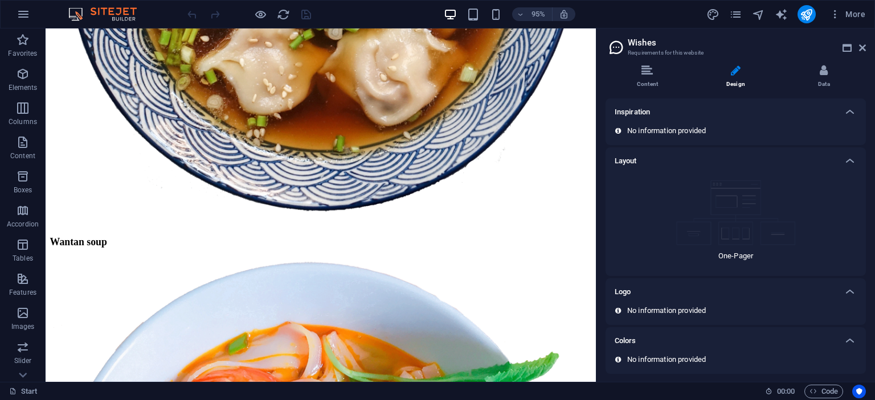
scroll to position [2, 0]
click at [865, 48] on icon at bounding box center [862, 47] width 7 height 9
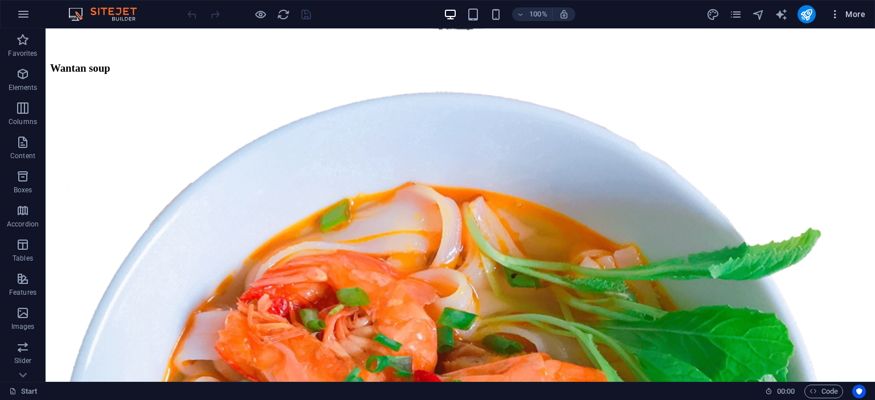
click at [844, 9] on span "More" at bounding box center [847, 14] width 36 height 11
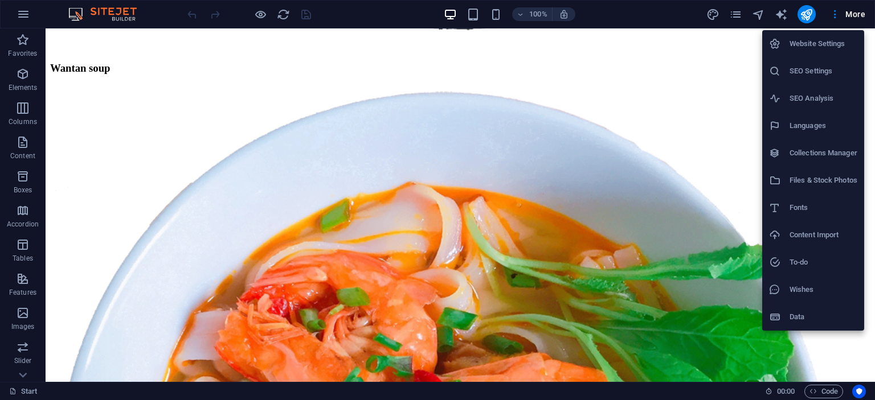
click at [803, 236] on h6 "Content Import" at bounding box center [823, 235] width 68 height 14
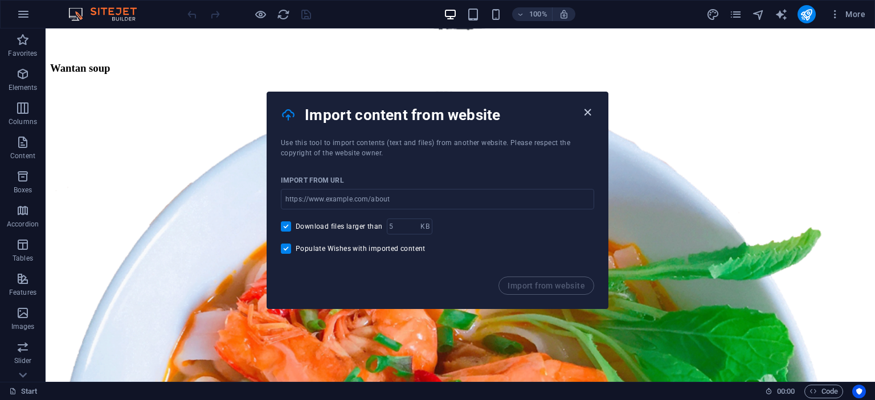
click at [590, 113] on icon "button" at bounding box center [587, 112] width 13 height 13
